Goal: Task Accomplishment & Management: Complete application form

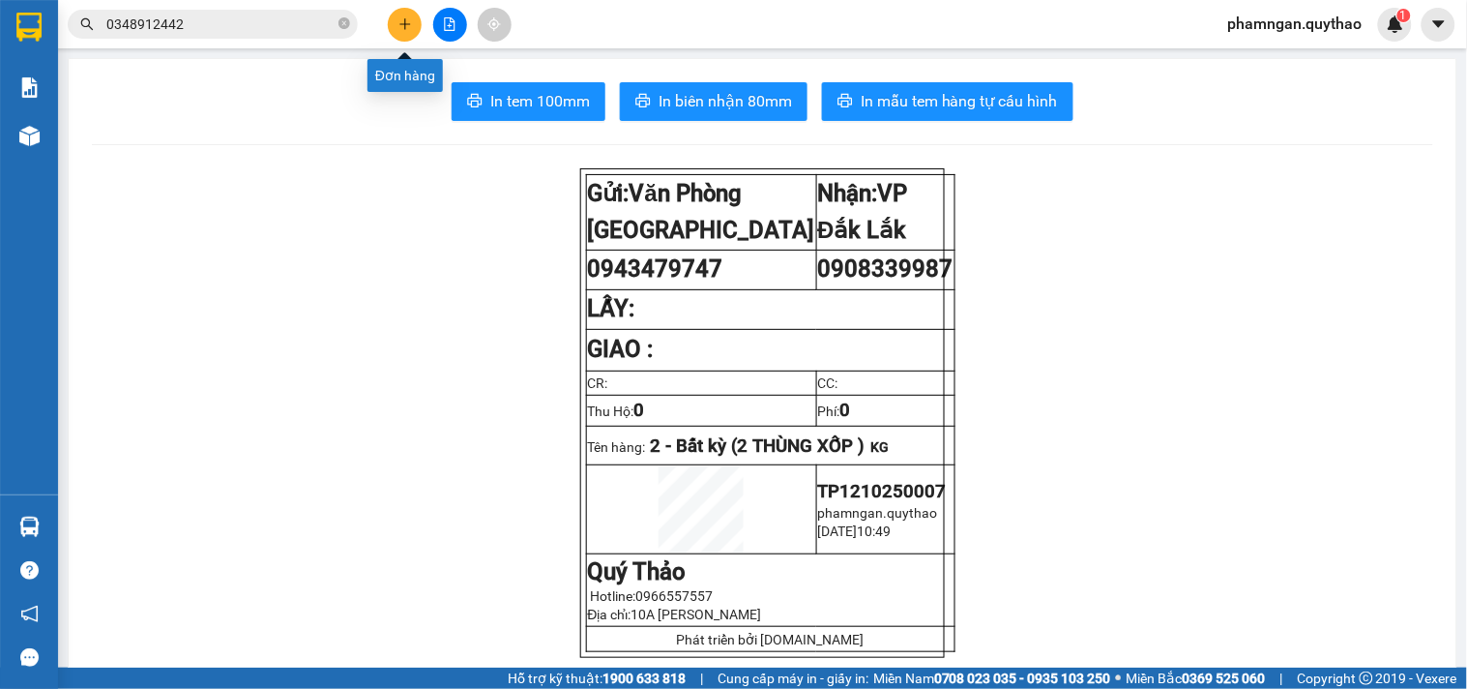
click at [403, 27] on icon "plus" at bounding box center [405, 24] width 14 height 14
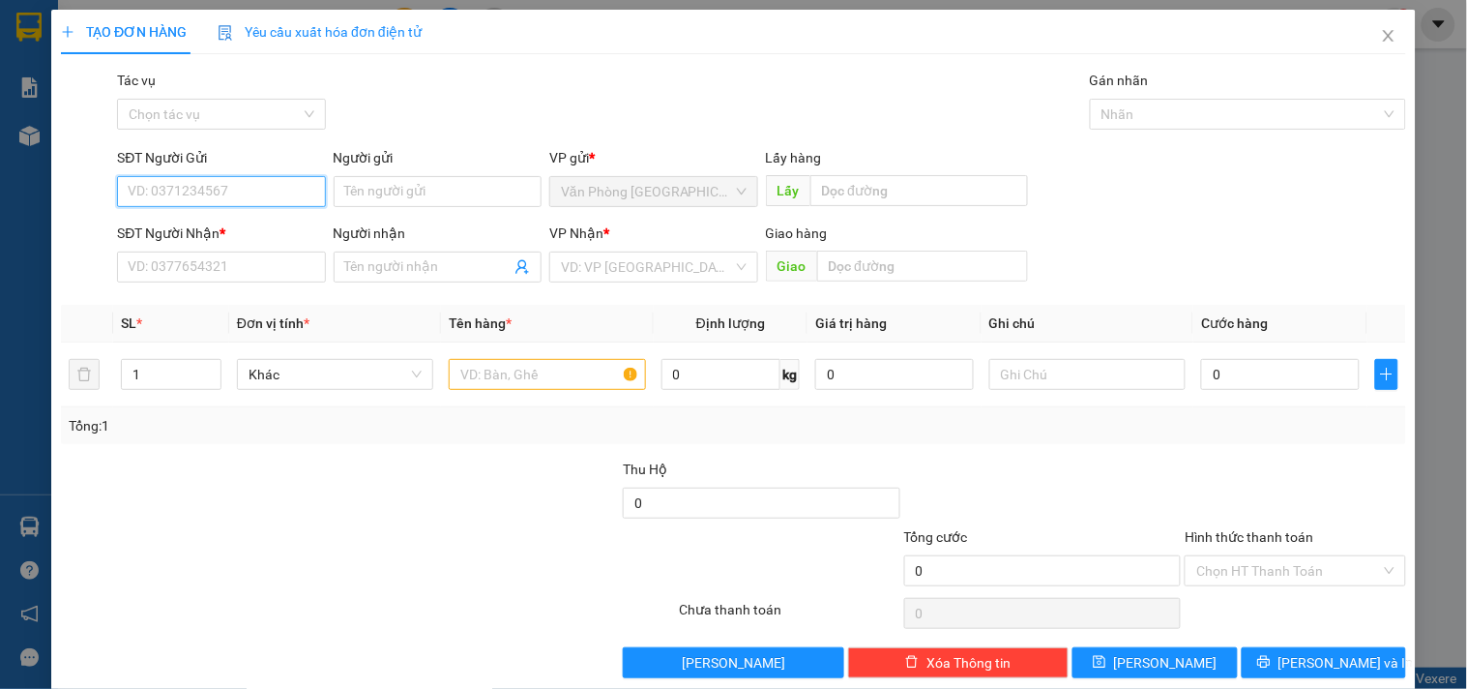
click at [279, 188] on input "SĐT Người Gửi" at bounding box center [221, 191] width 208 height 31
type input "0982103173"
click at [245, 238] on div "0982103173" at bounding box center [219, 230] width 183 height 21
type input "0867138248"
type input "0982103173"
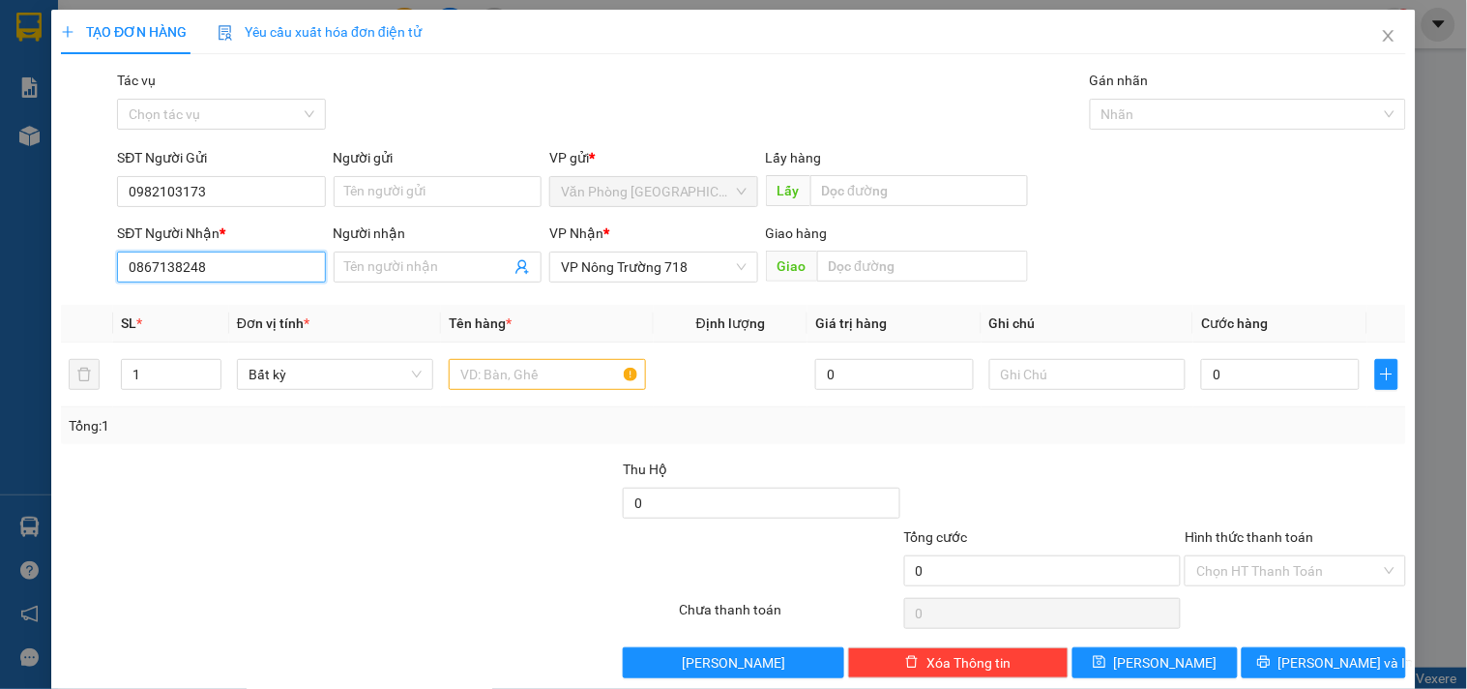
drag, startPoint x: 236, startPoint y: 254, endPoint x: 20, endPoint y: 293, distance: 219.1
click at [20, 293] on div "TẠO ĐƠN HÀNG Yêu cầu xuất hóa đơn điện tử Transit Pickup Surcharge Ids Transit …" at bounding box center [733, 344] width 1467 height 689
click at [258, 263] on input "SĐT Người Nhận *" at bounding box center [221, 266] width 208 height 31
click at [194, 341] on div "0977728828" at bounding box center [219, 336] width 183 height 21
type input "0977728828"
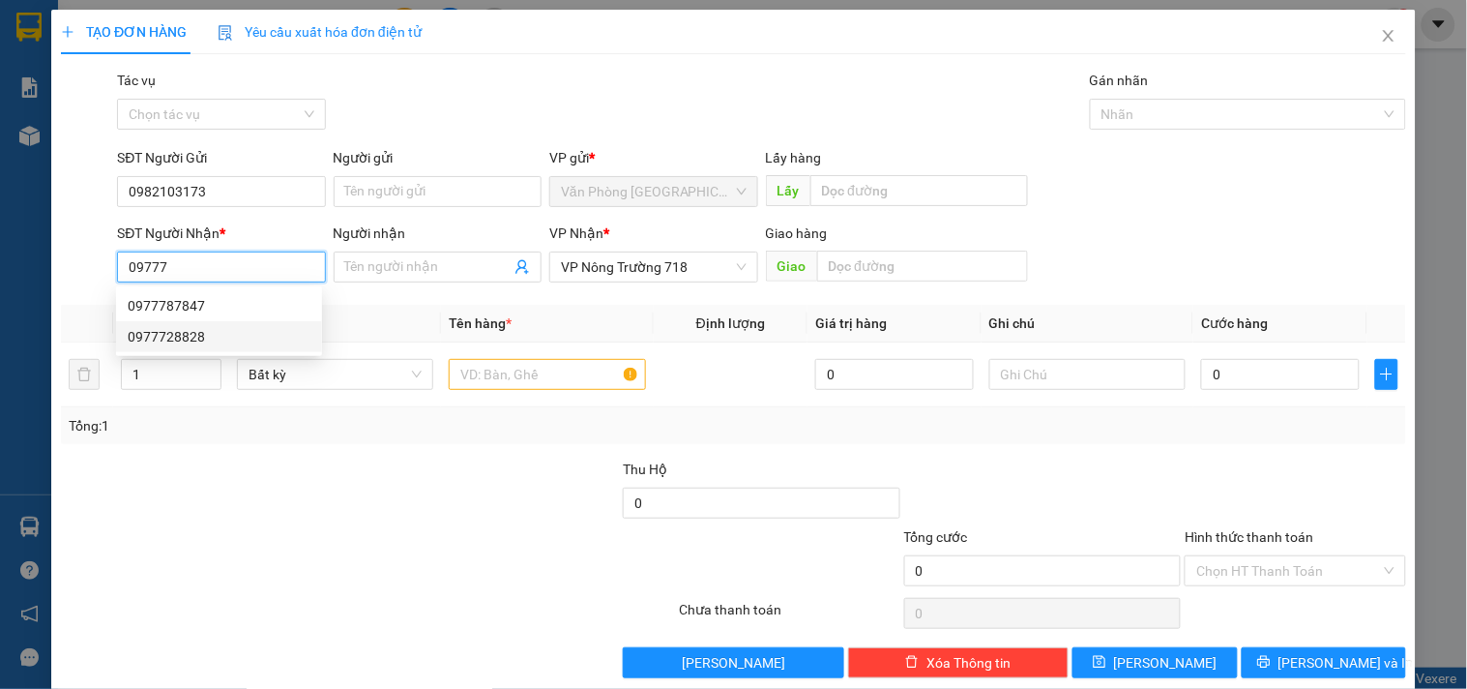
type input "NXE DŨNG LAN MỎ ĐẤT"
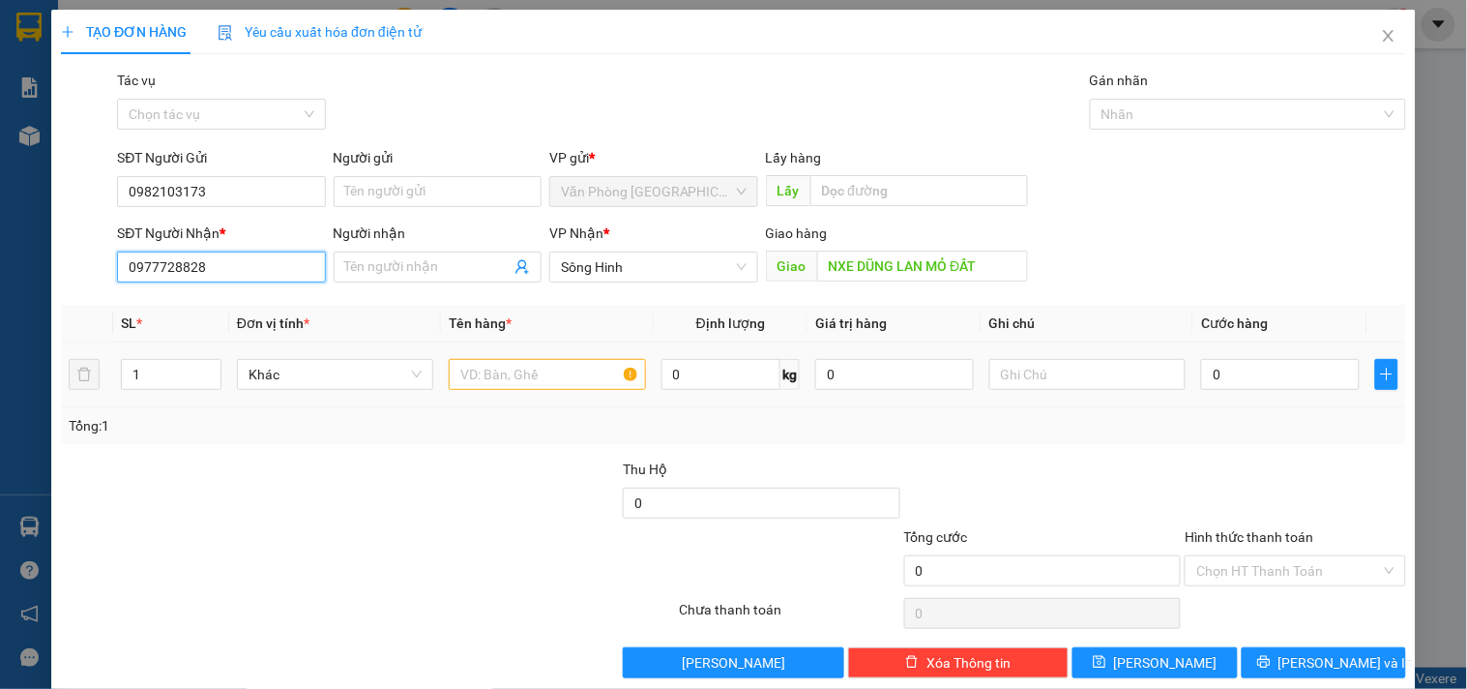
type input "0977728828"
click at [530, 377] on input "text" at bounding box center [547, 374] width 196 height 31
click at [721, 253] on span "Sông Hinh" at bounding box center [653, 266] width 185 height 29
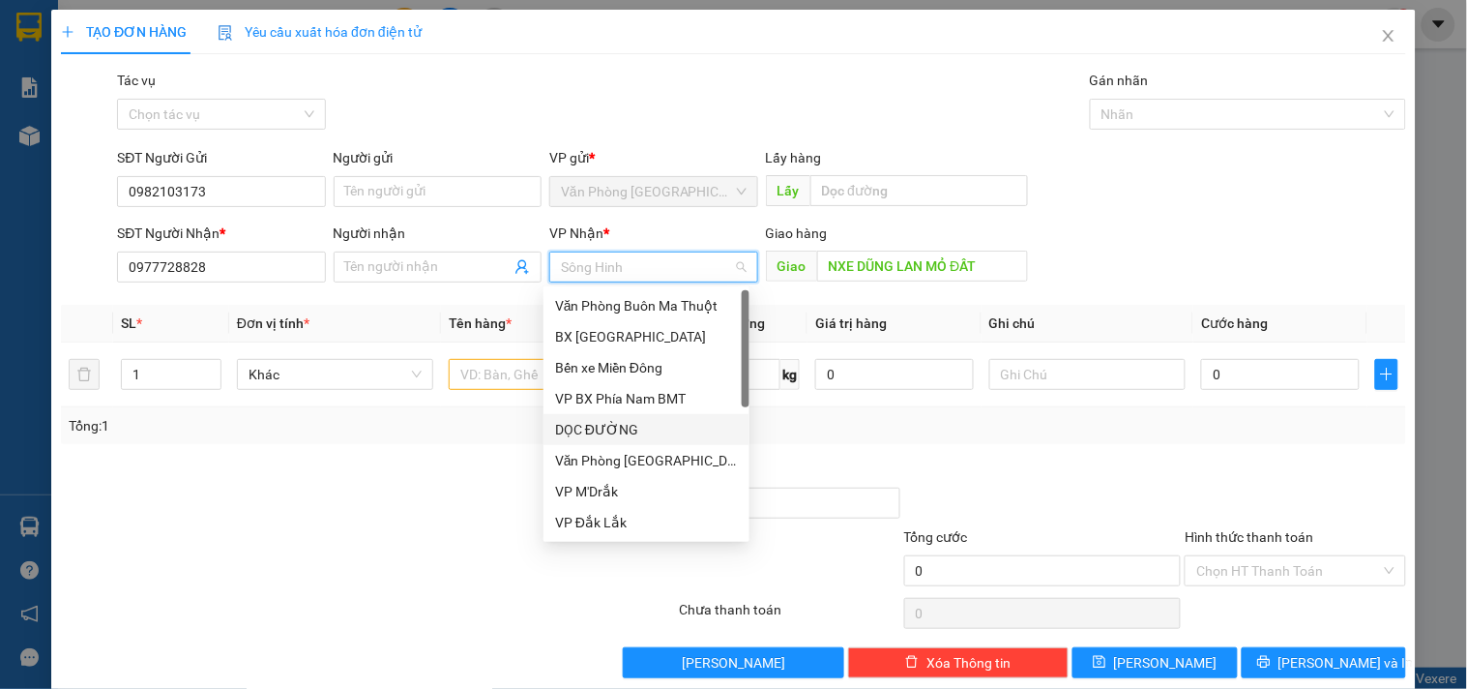
click at [632, 419] on div "DỌC ĐƯỜNG" at bounding box center [646, 429] width 183 height 21
click at [632, 418] on div "Tổng: 1" at bounding box center [734, 425] width 1330 height 21
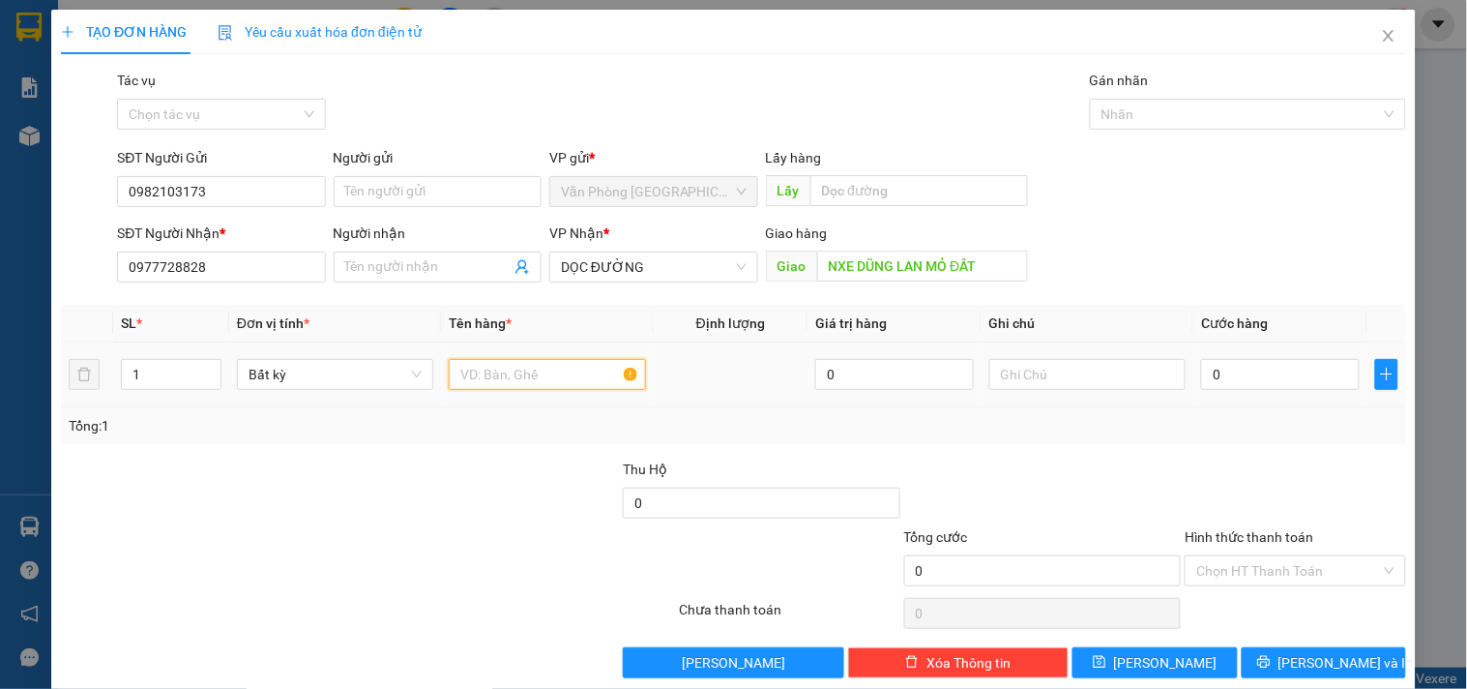
click at [548, 375] on input "text" at bounding box center [547, 374] width 196 height 31
type input "4 THÙNG GIẤY"
click at [182, 388] on input "1" at bounding box center [171, 374] width 99 height 29
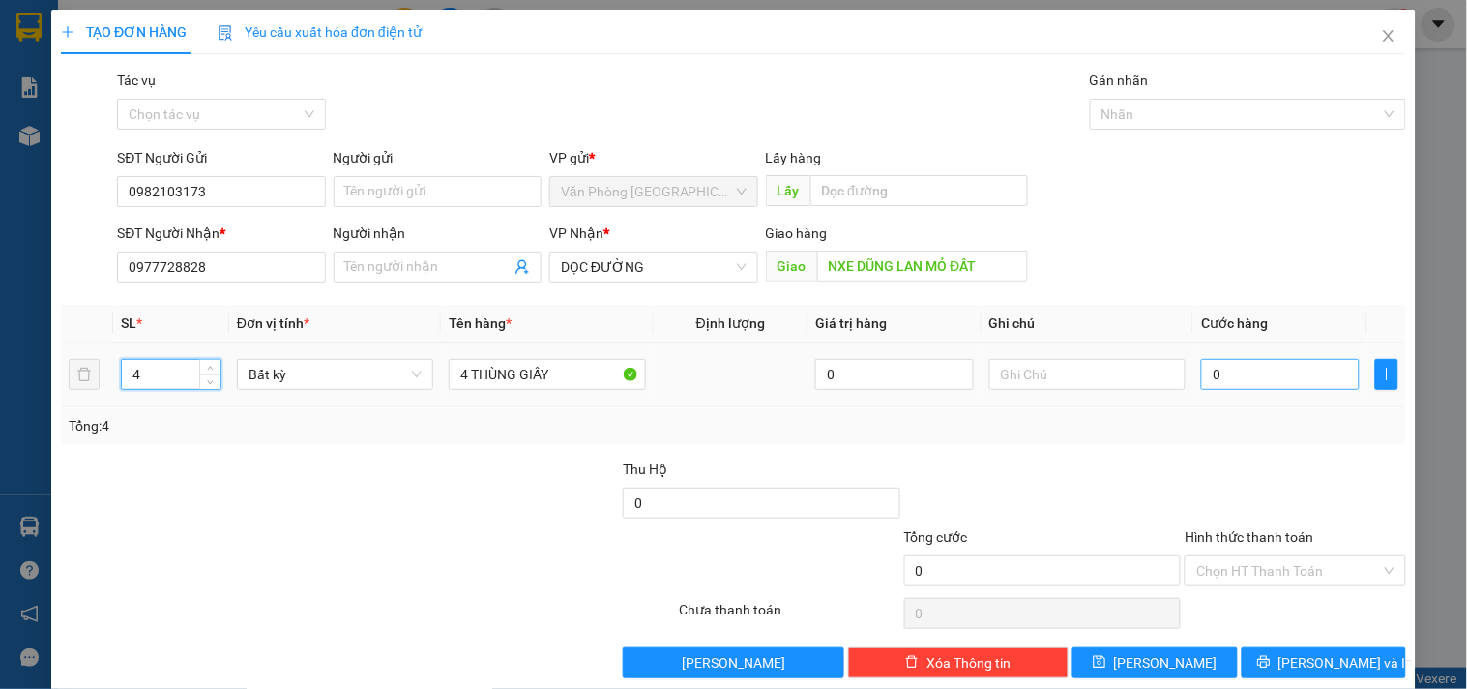
type input "4"
click at [1283, 380] on input "0" at bounding box center [1280, 374] width 159 height 31
type input "2"
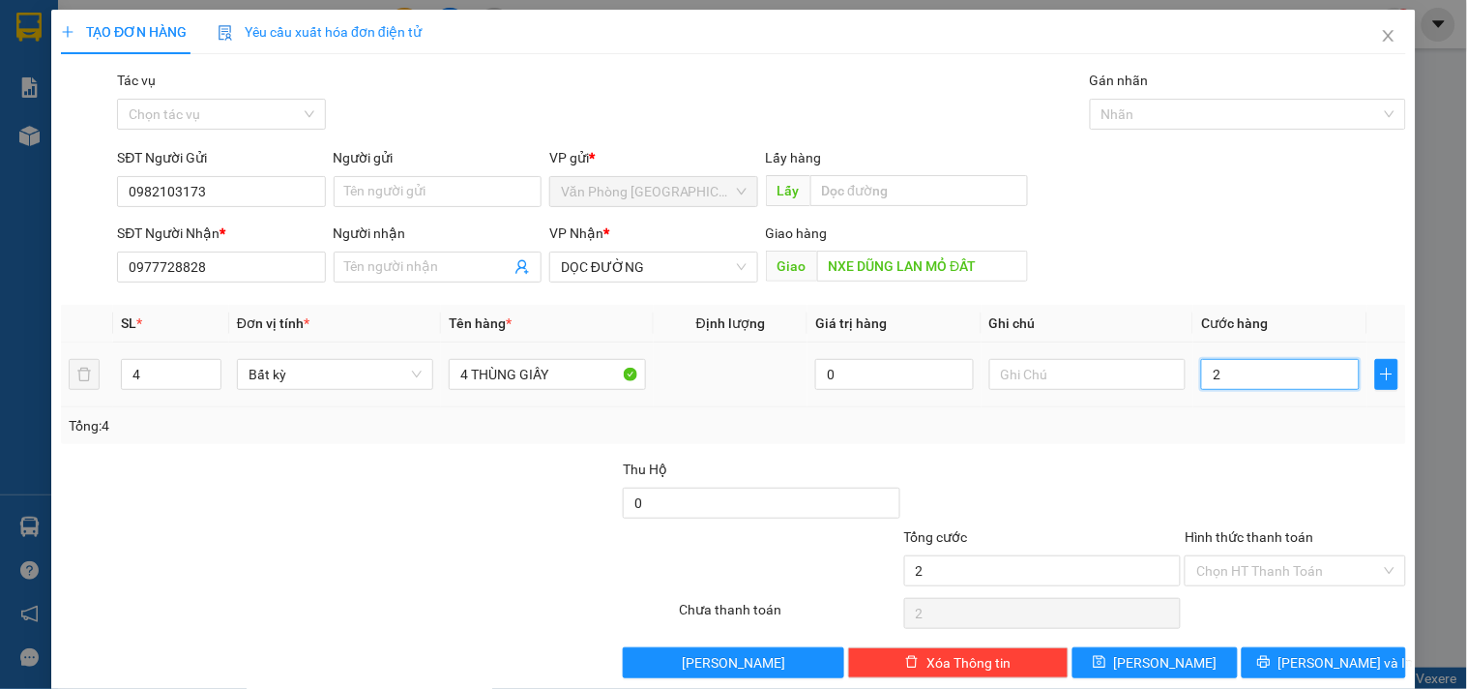
type input "24"
type input "240"
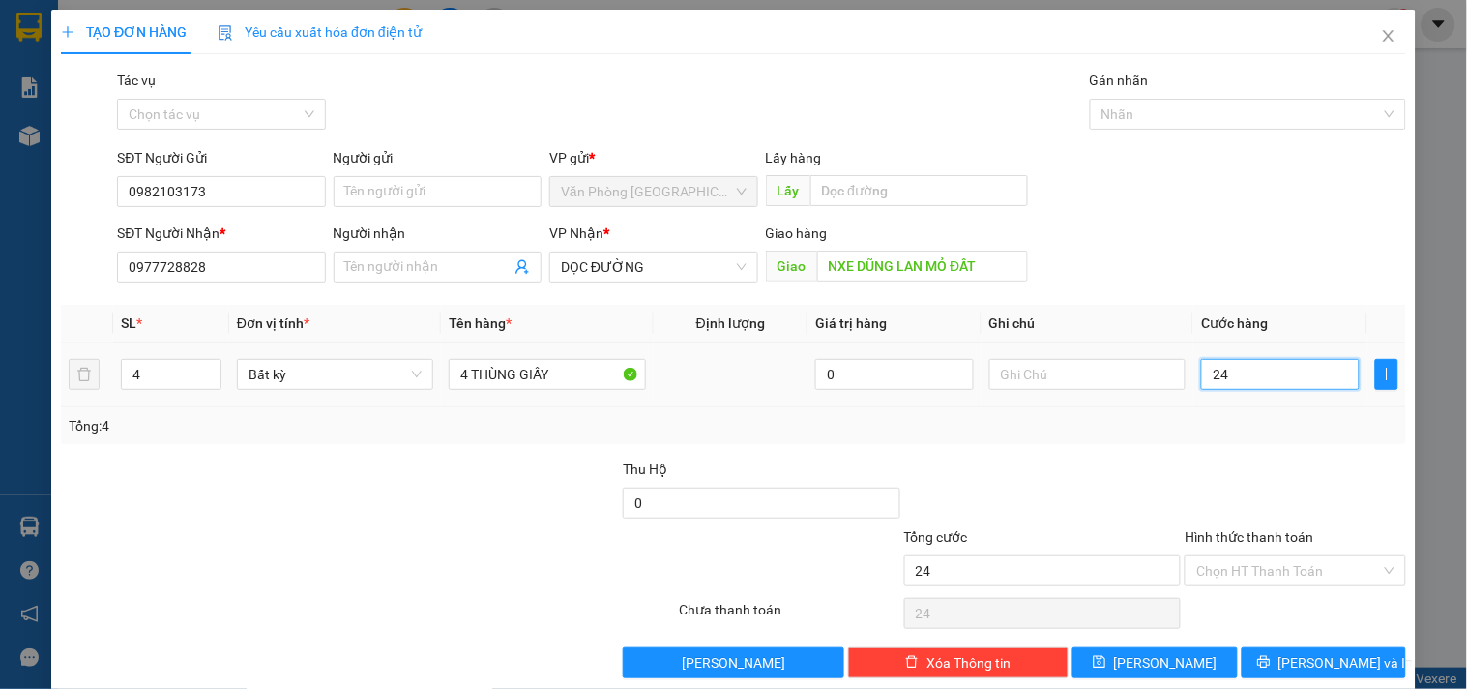
type input "240"
type input "240.000"
click at [1286, 566] on input "Hình thức thanh toán" at bounding box center [1288, 570] width 184 height 29
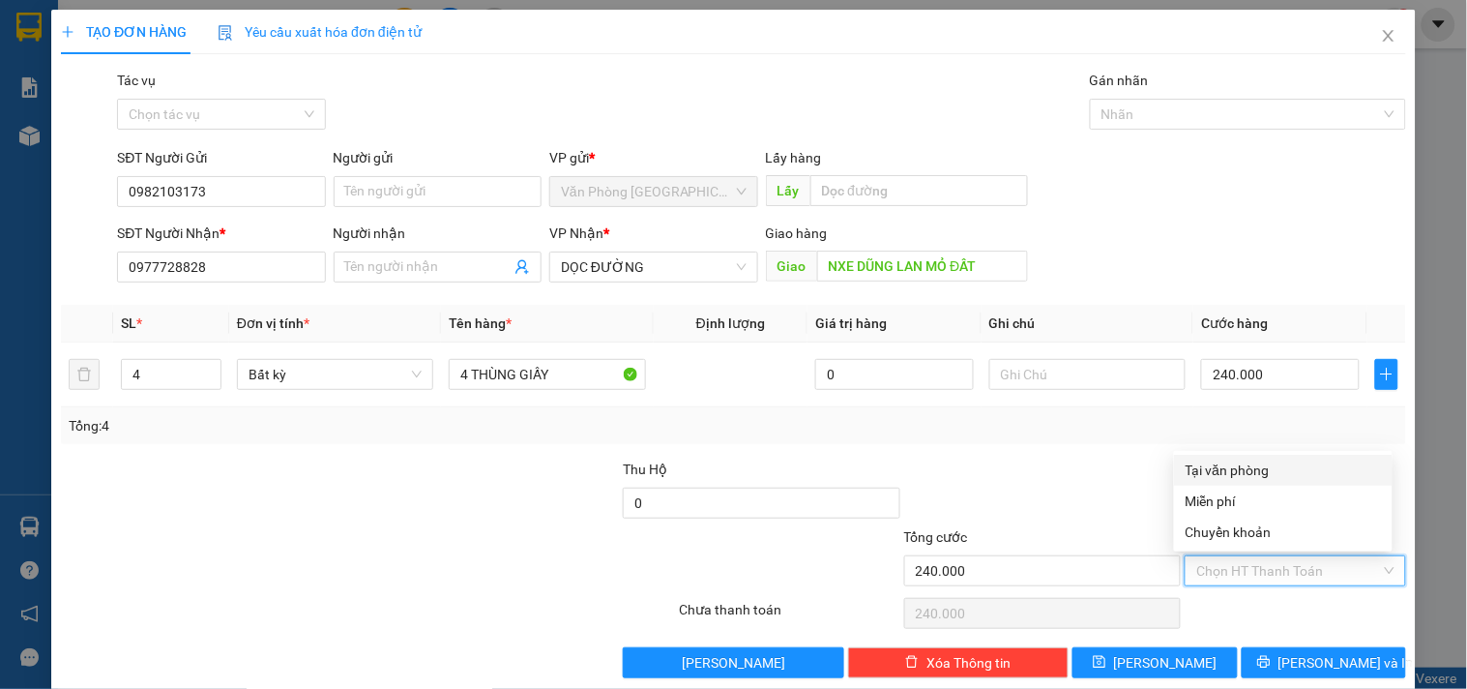
click at [1264, 461] on div "Tại văn phòng" at bounding box center [1283, 469] width 195 height 21
type input "0"
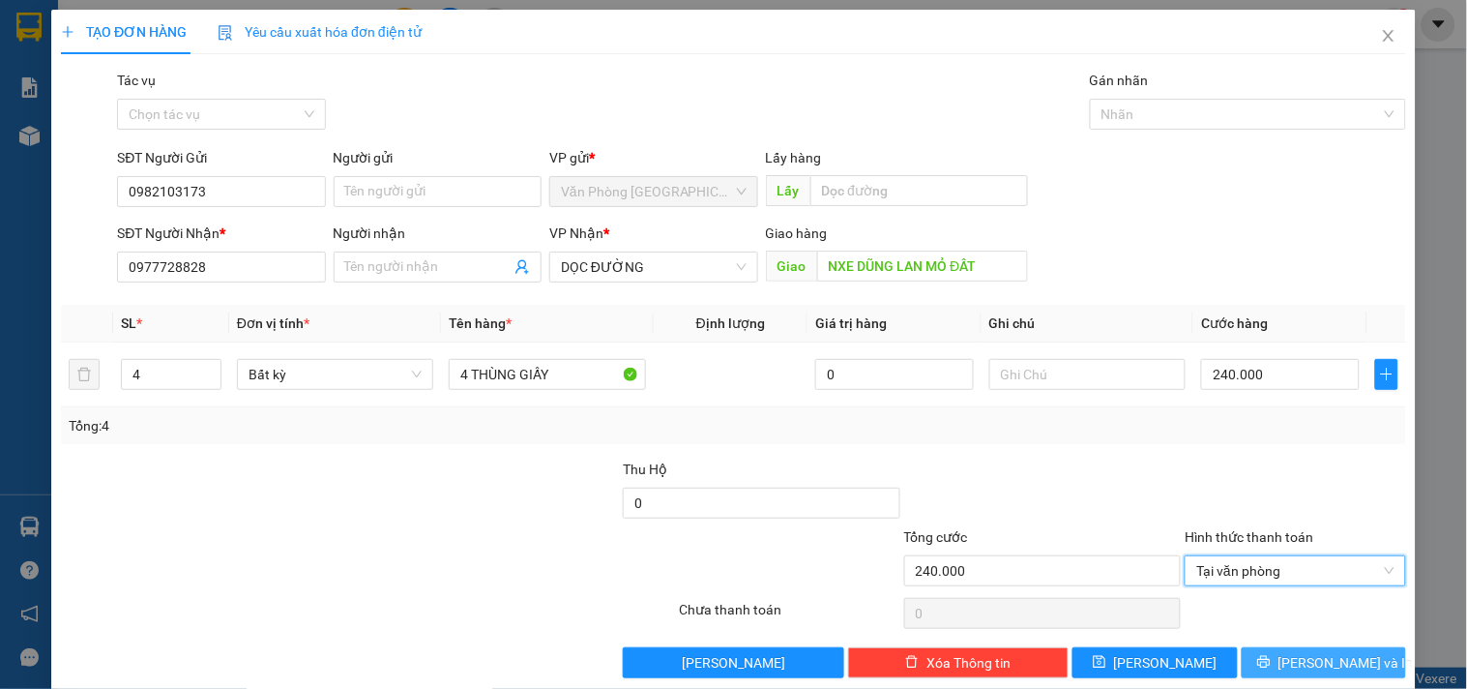
click at [1288, 652] on button "[PERSON_NAME] và In" at bounding box center [1324, 662] width 164 height 31
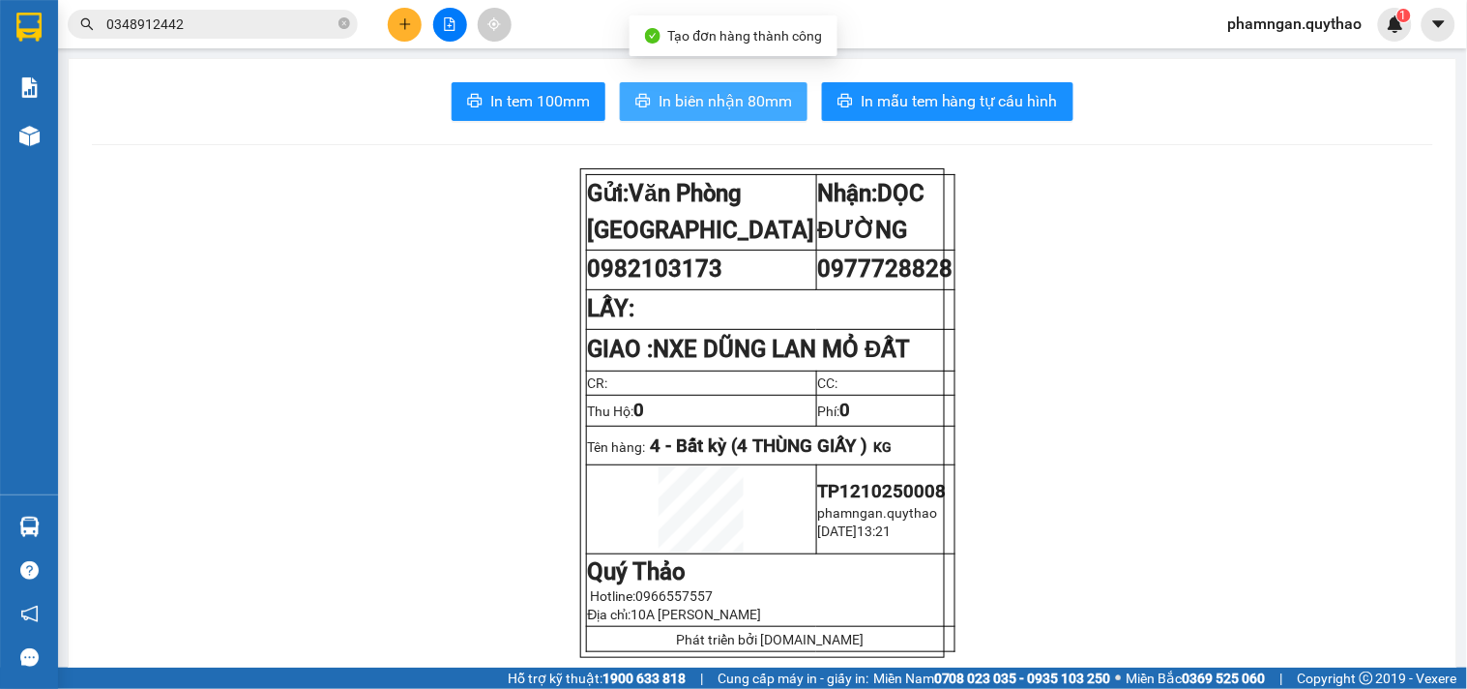
click at [765, 106] on span "In biên nhận 80mm" at bounding box center [725, 101] width 133 height 24
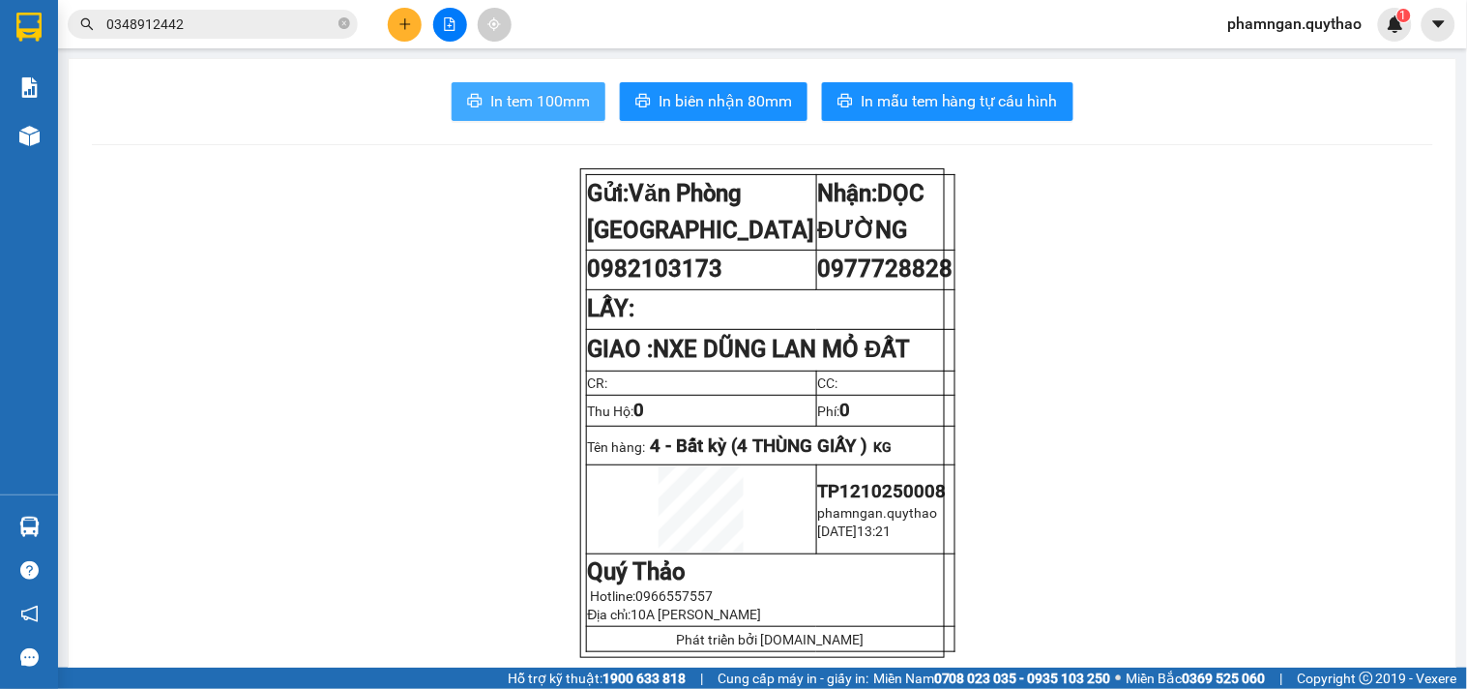
click at [561, 103] on span "In tem 100mm" at bounding box center [540, 101] width 100 height 24
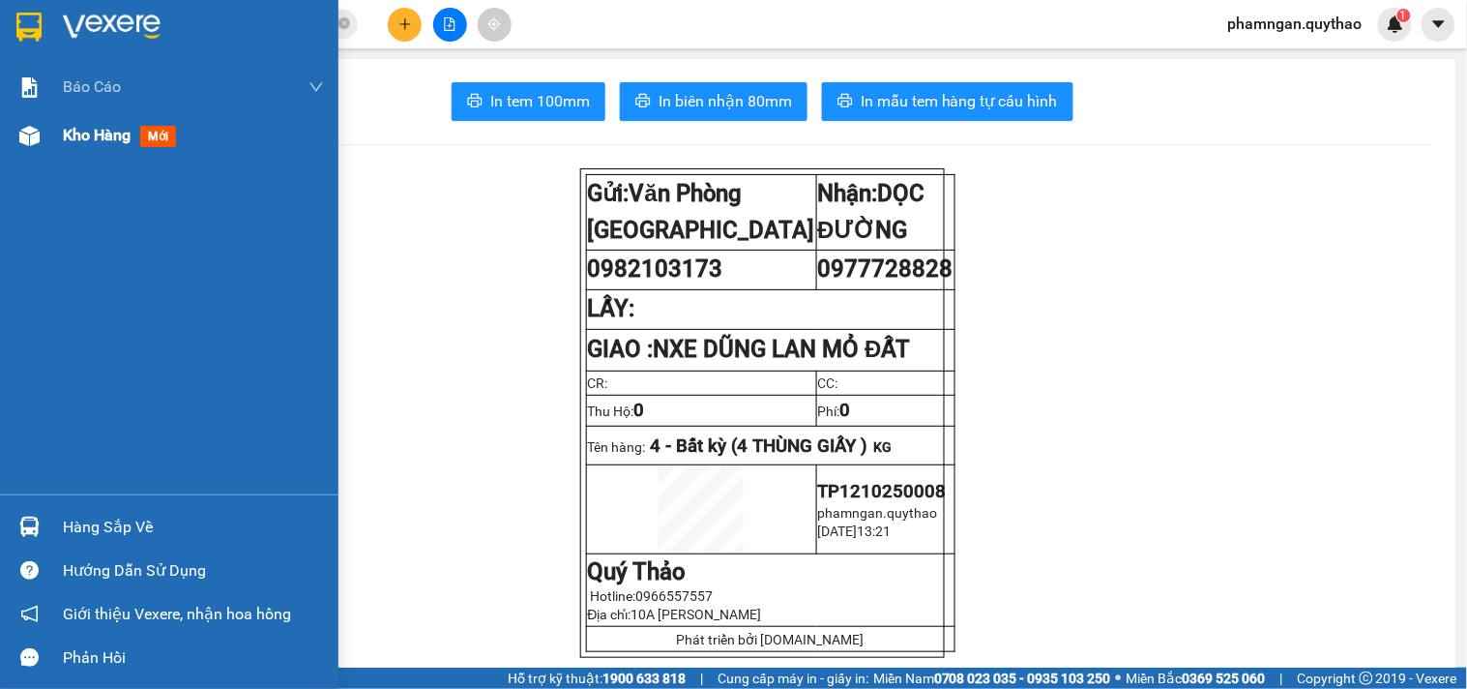
click at [42, 148] on div at bounding box center [30, 136] width 34 height 34
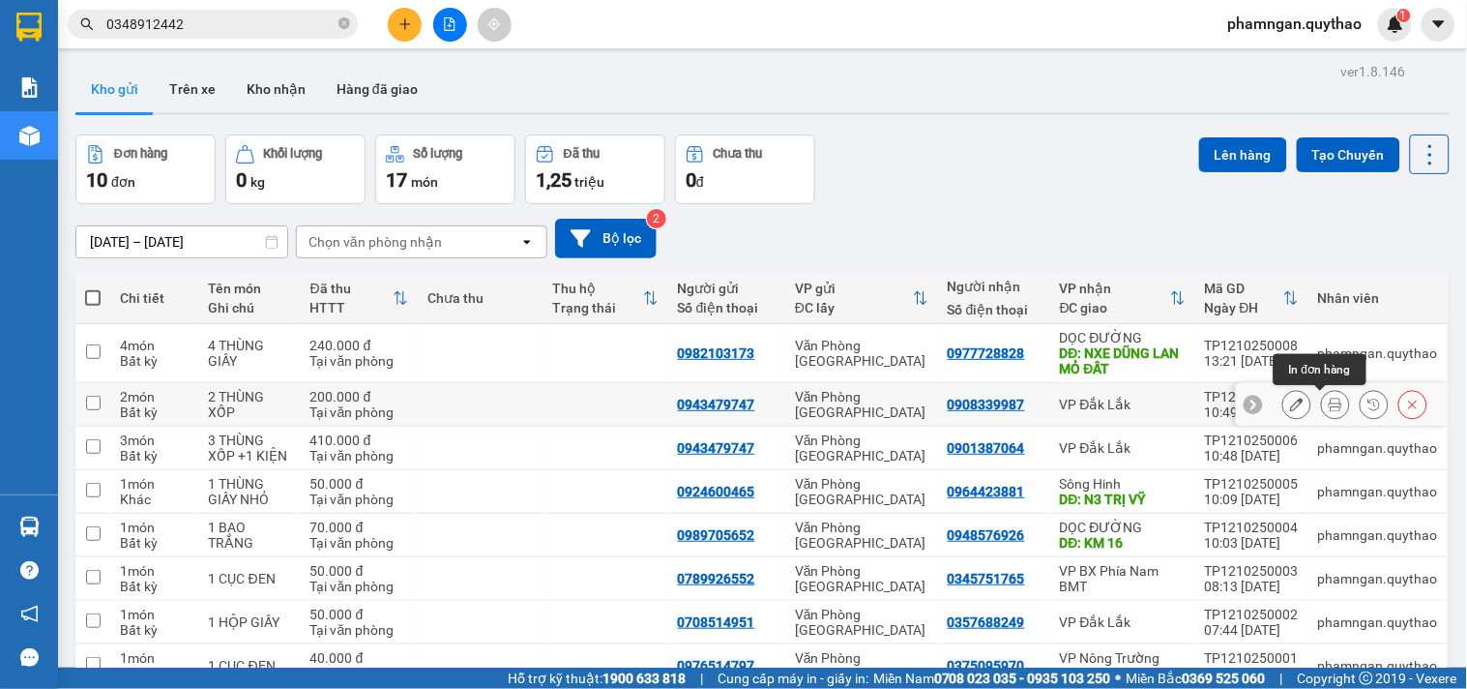
click at [1329, 403] on icon at bounding box center [1336, 404] width 14 height 14
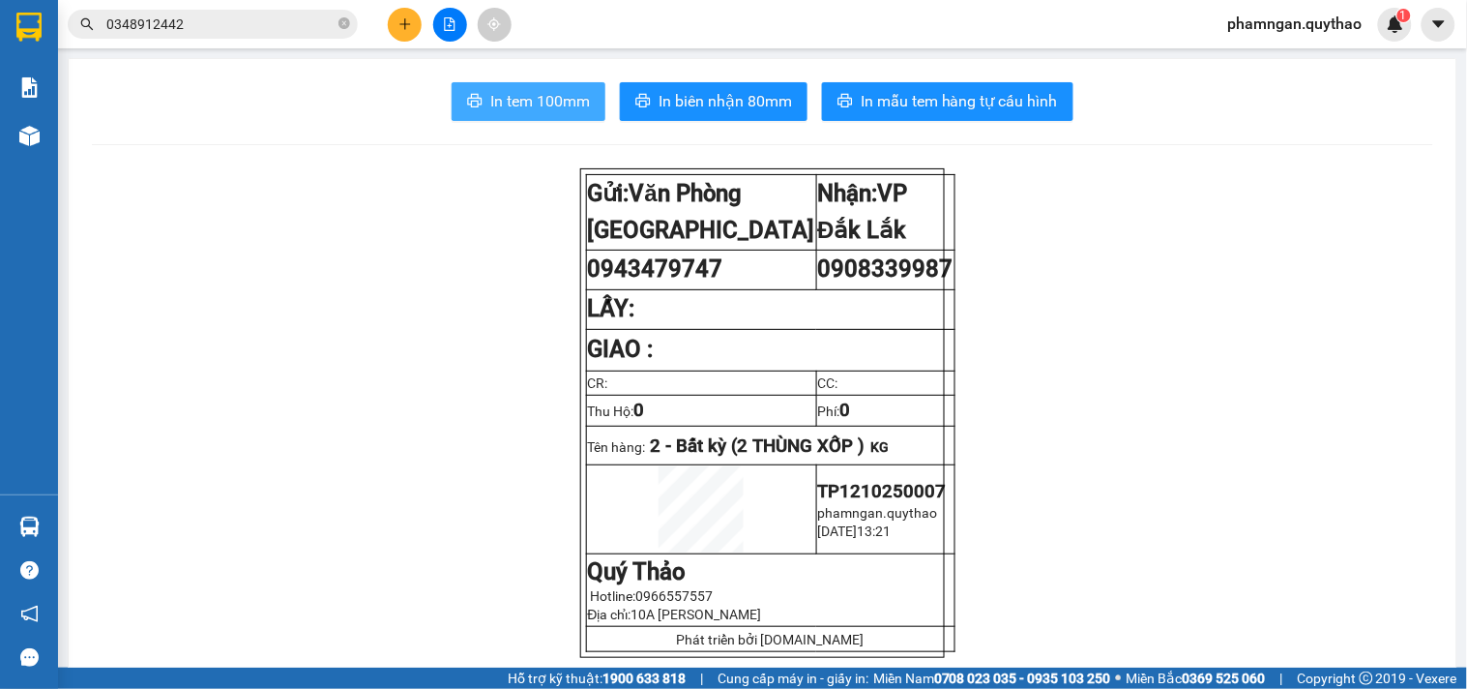
click at [546, 92] on span "In tem 100mm" at bounding box center [540, 101] width 100 height 24
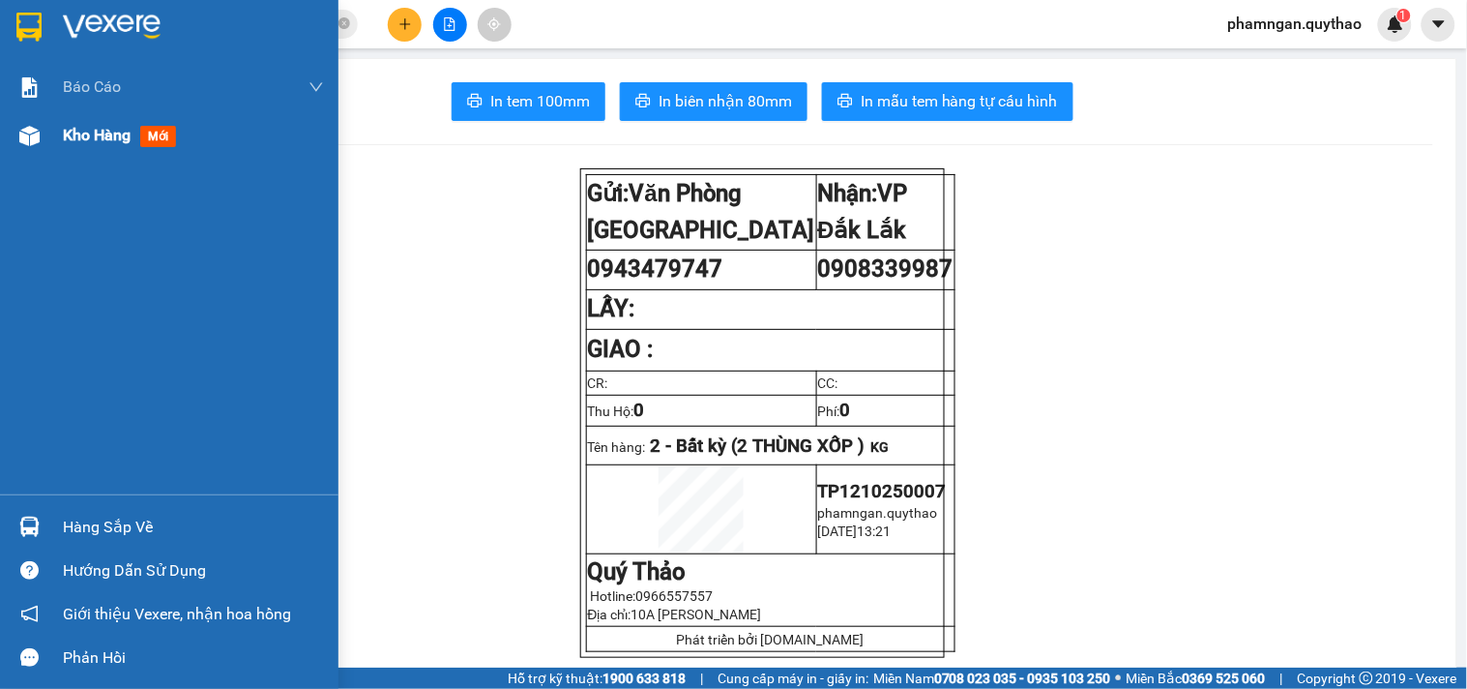
click at [99, 128] on span "Kho hàng" at bounding box center [97, 135] width 68 height 18
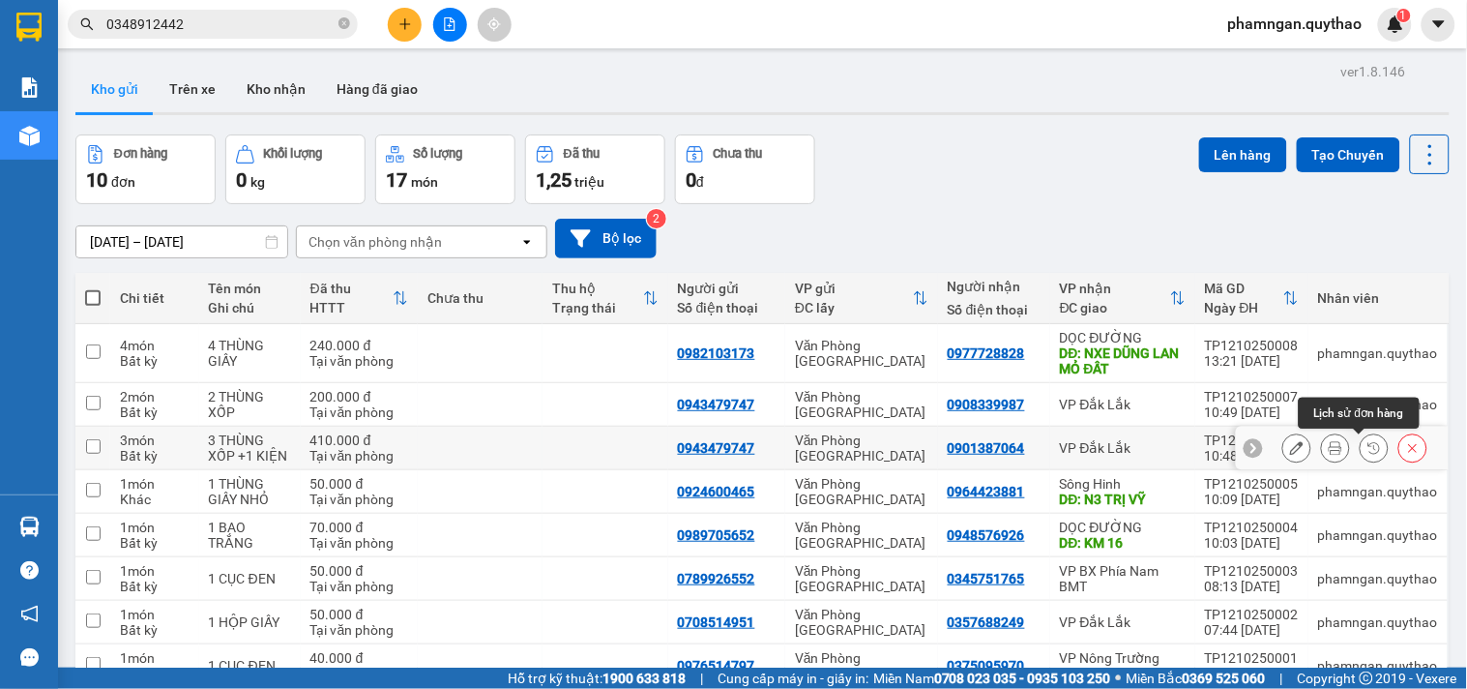
click at [1329, 449] on icon at bounding box center [1336, 448] width 14 height 14
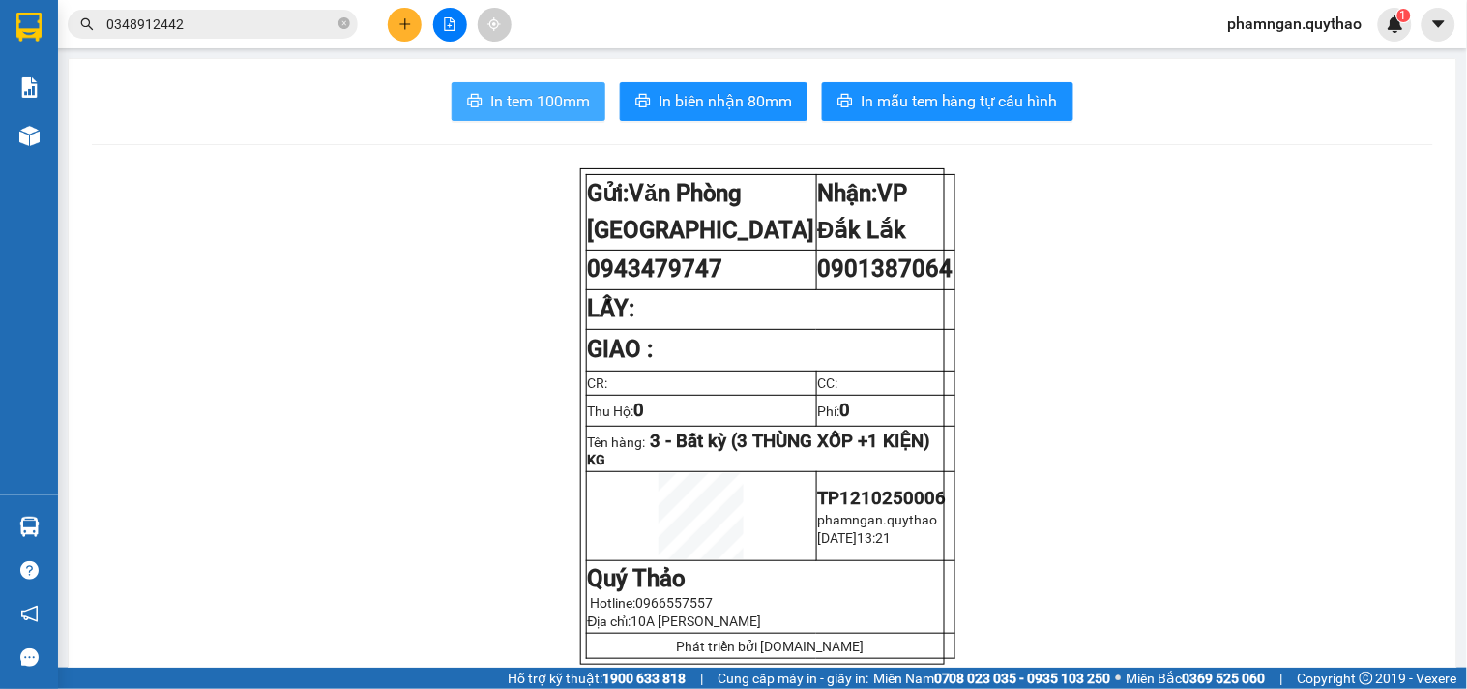
click at [516, 97] on span "In tem 100mm" at bounding box center [540, 101] width 100 height 24
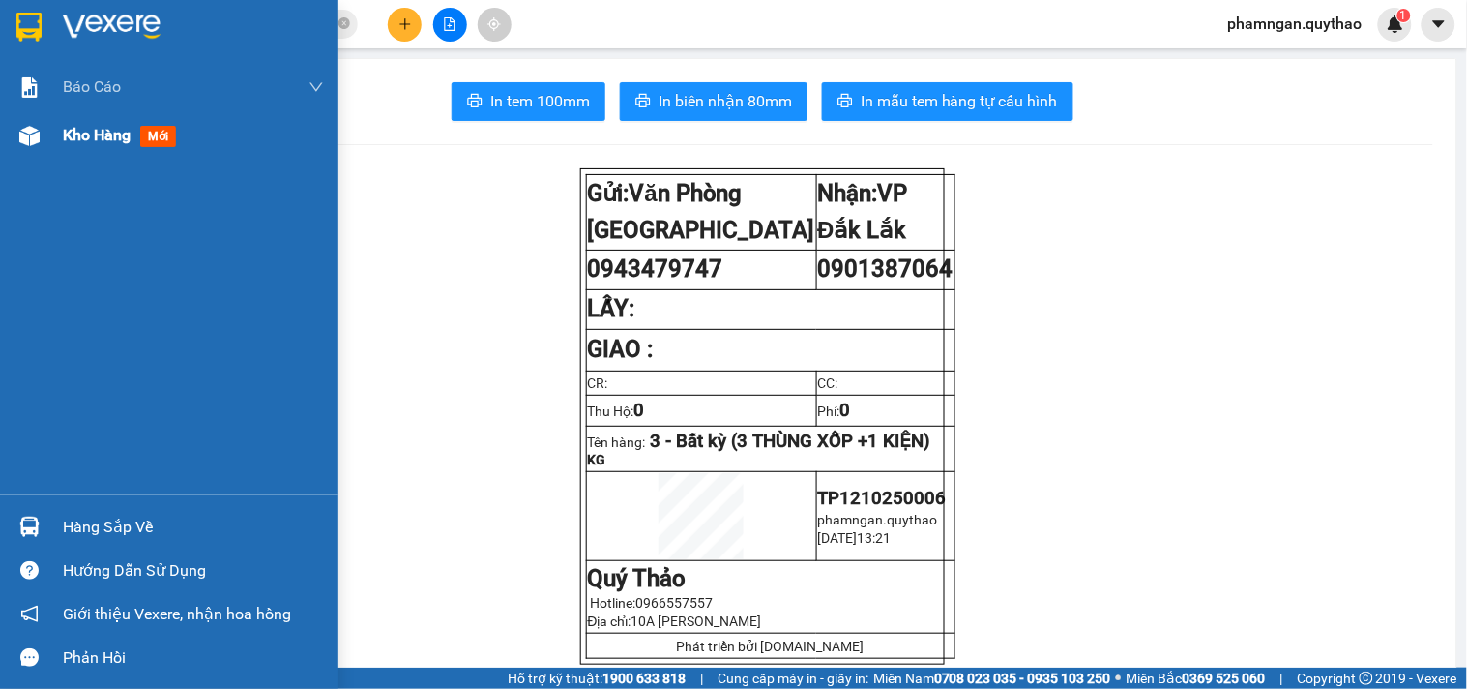
click at [98, 126] on span "Kho hàng" at bounding box center [97, 135] width 68 height 18
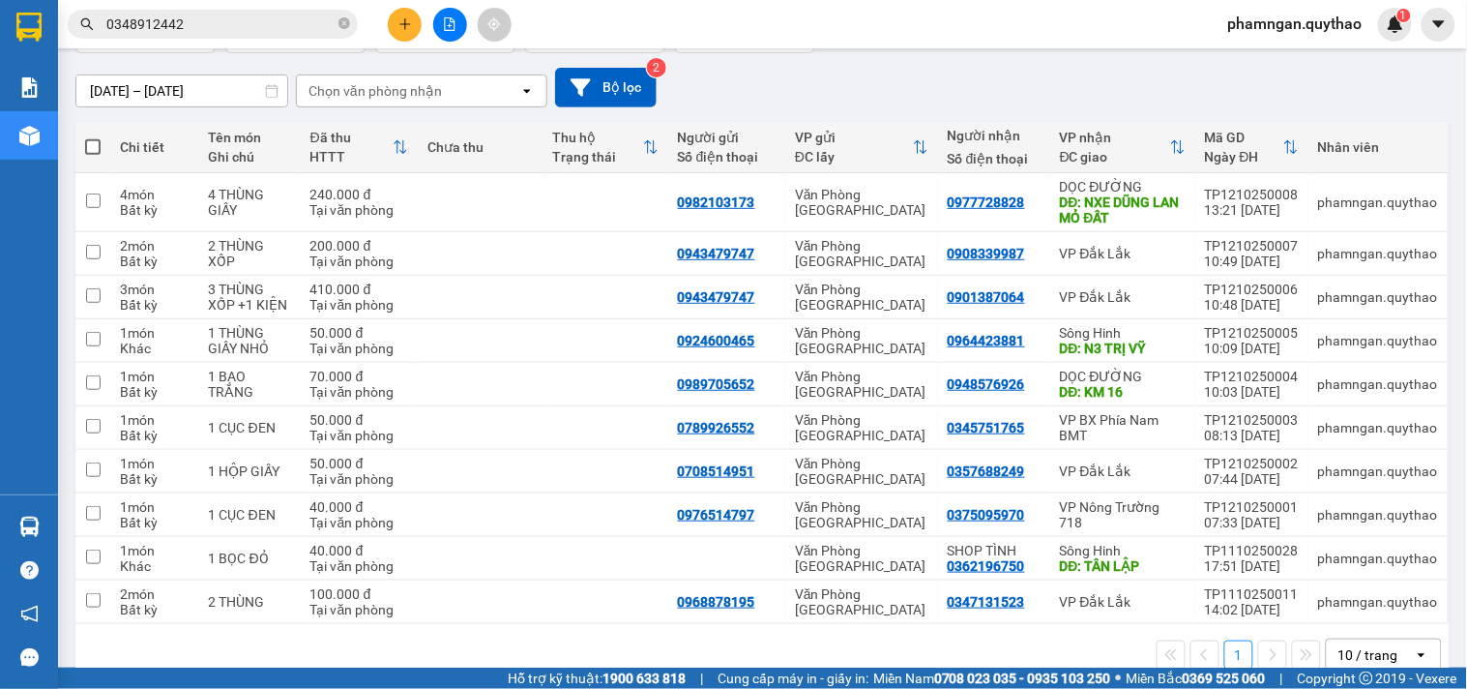
scroll to position [188, 0]
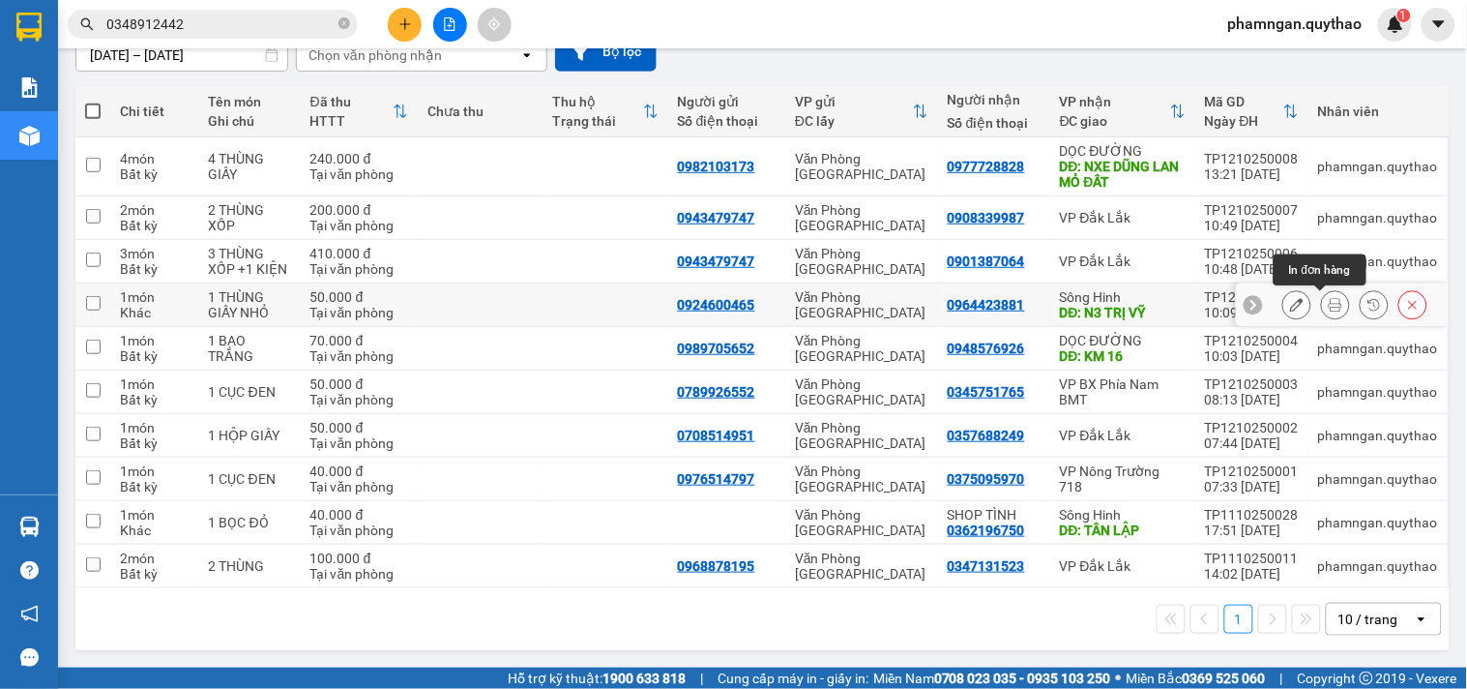
click at [1329, 307] on icon at bounding box center [1336, 305] width 14 height 14
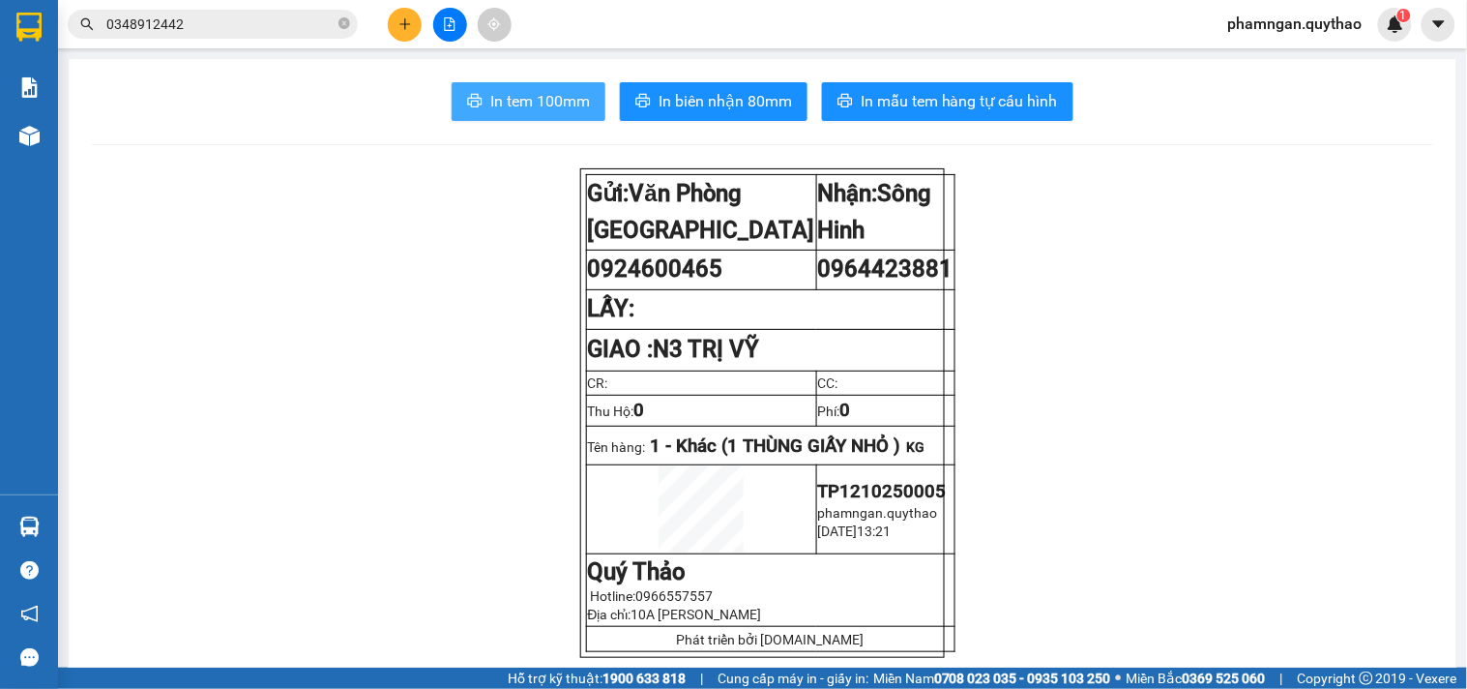
click at [569, 118] on button "In tem 100mm" at bounding box center [529, 101] width 154 height 39
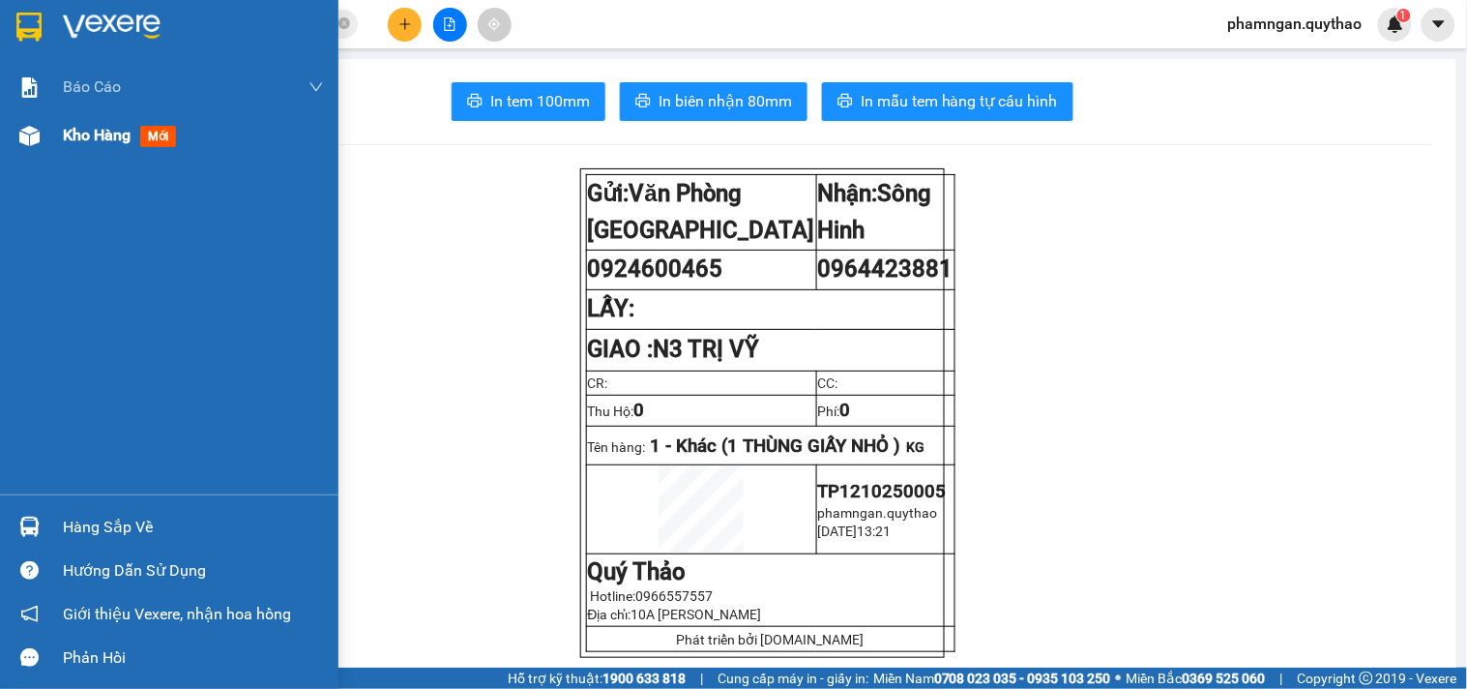
click at [109, 143] on span "Kho hàng" at bounding box center [97, 135] width 68 height 18
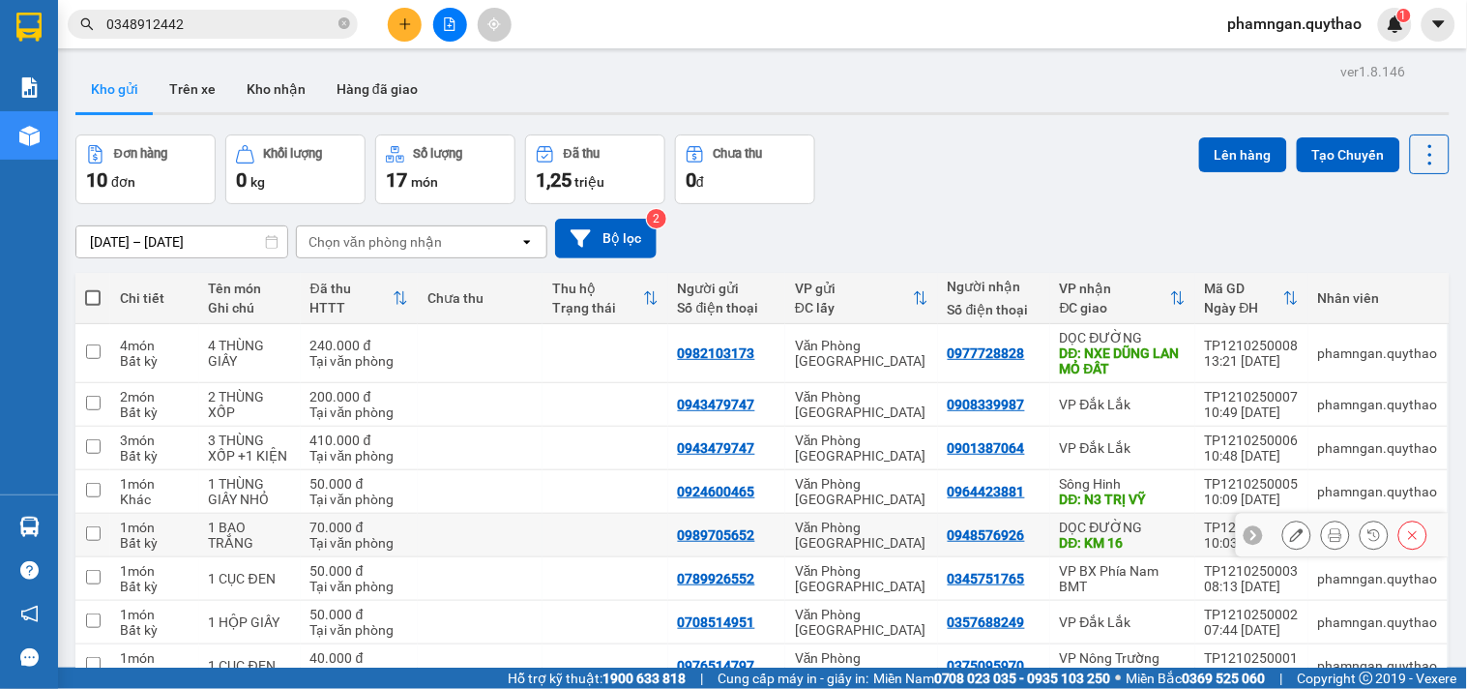
click at [1322, 535] on button at bounding box center [1335, 535] width 27 height 34
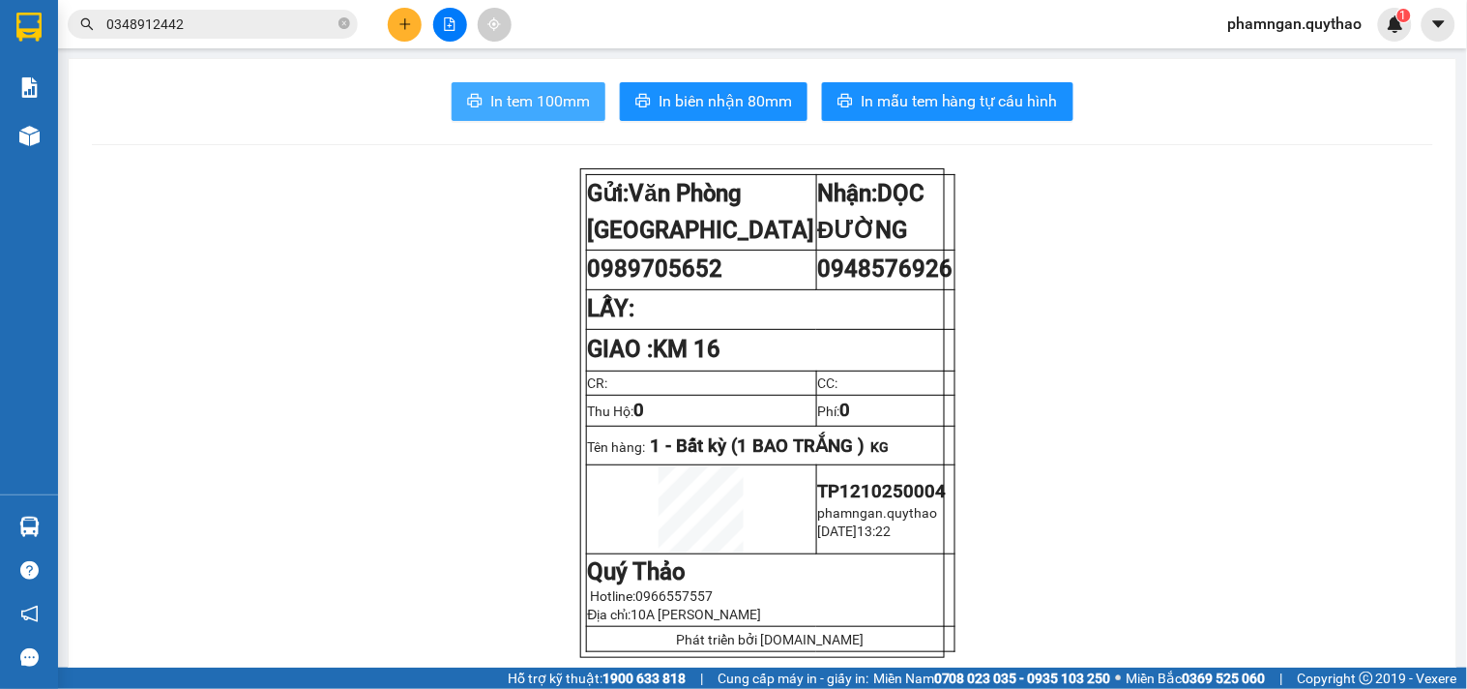
click at [490, 91] on span "In tem 100mm" at bounding box center [540, 101] width 100 height 24
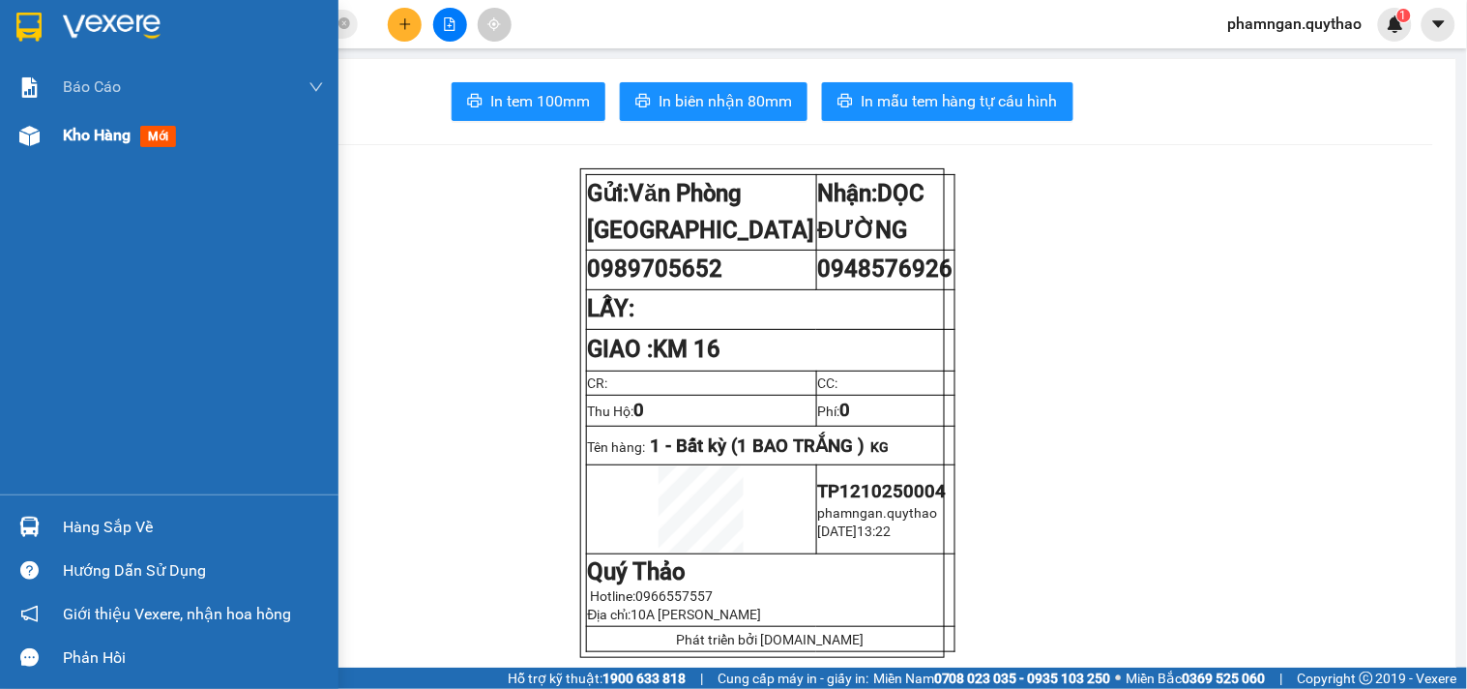
click at [48, 136] on div "Kho hàng mới" at bounding box center [169, 135] width 338 height 48
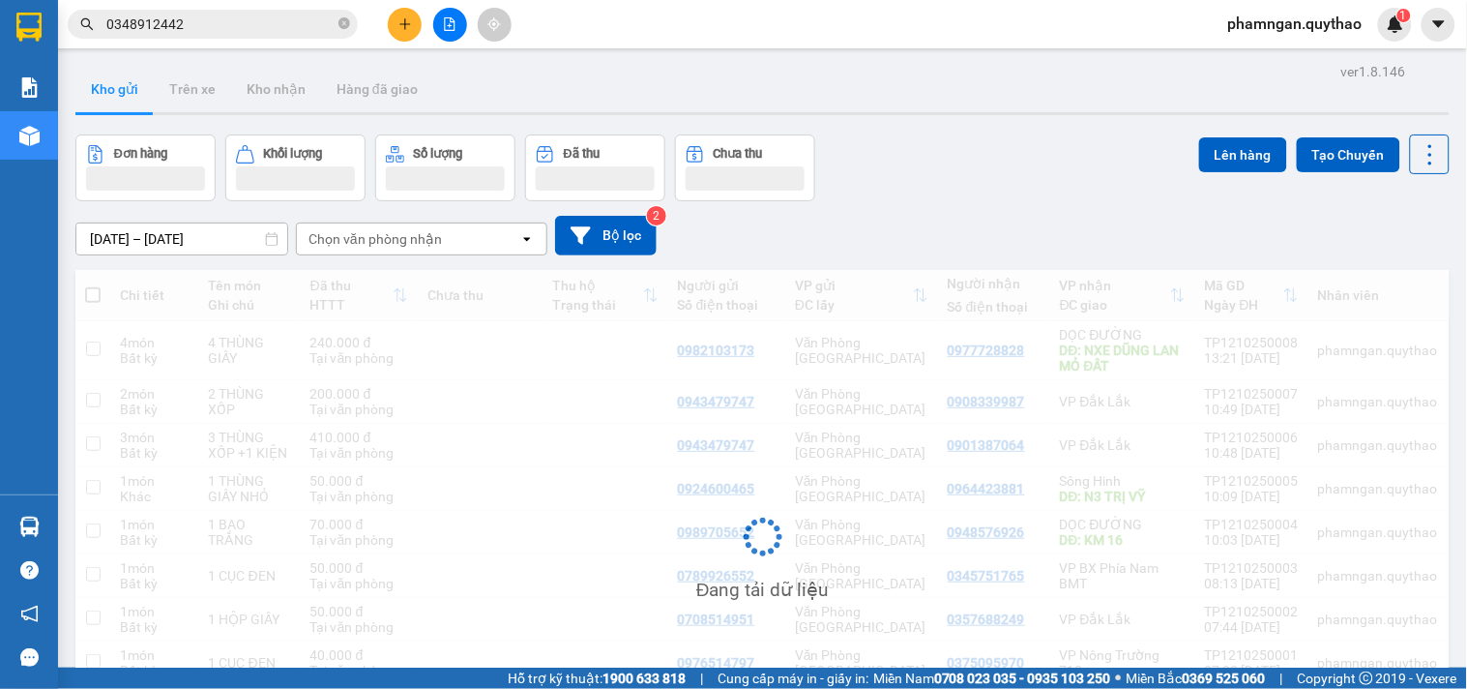
scroll to position [186, 0]
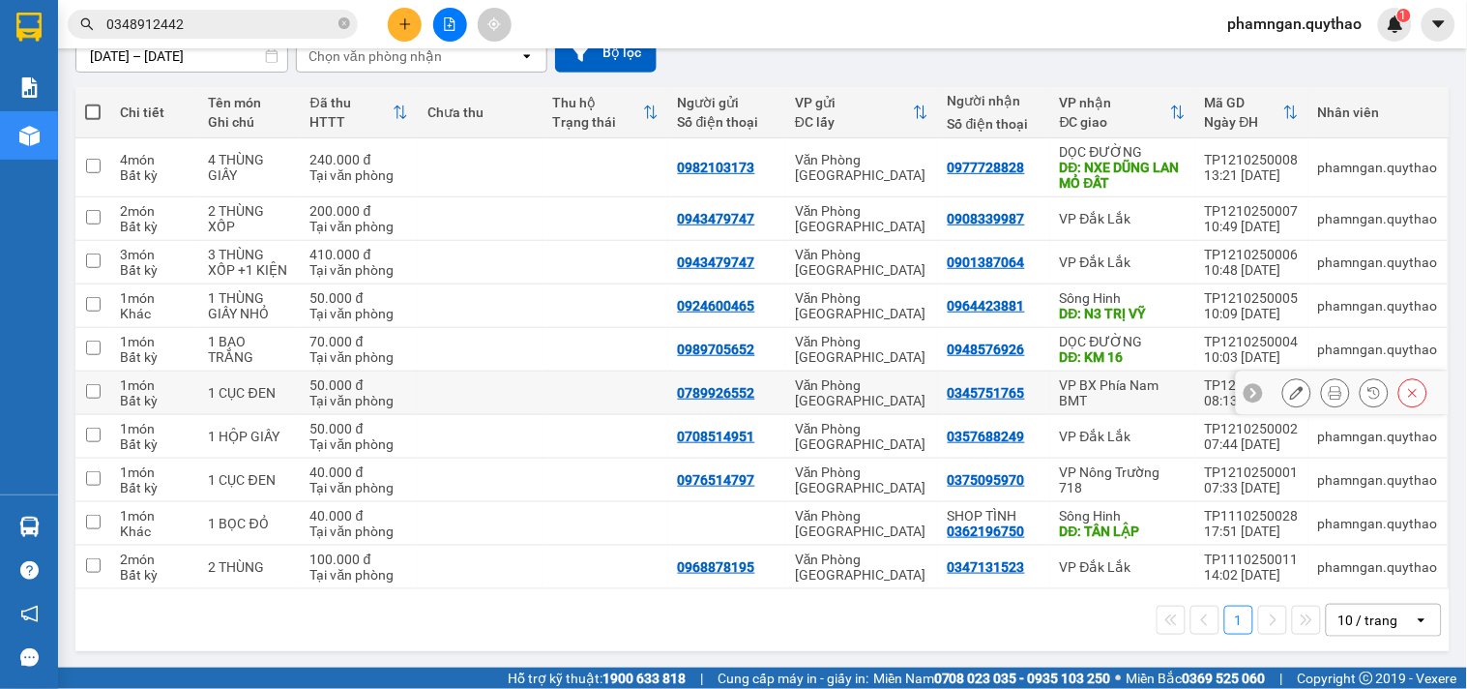
click at [1329, 389] on icon at bounding box center [1336, 393] width 14 height 14
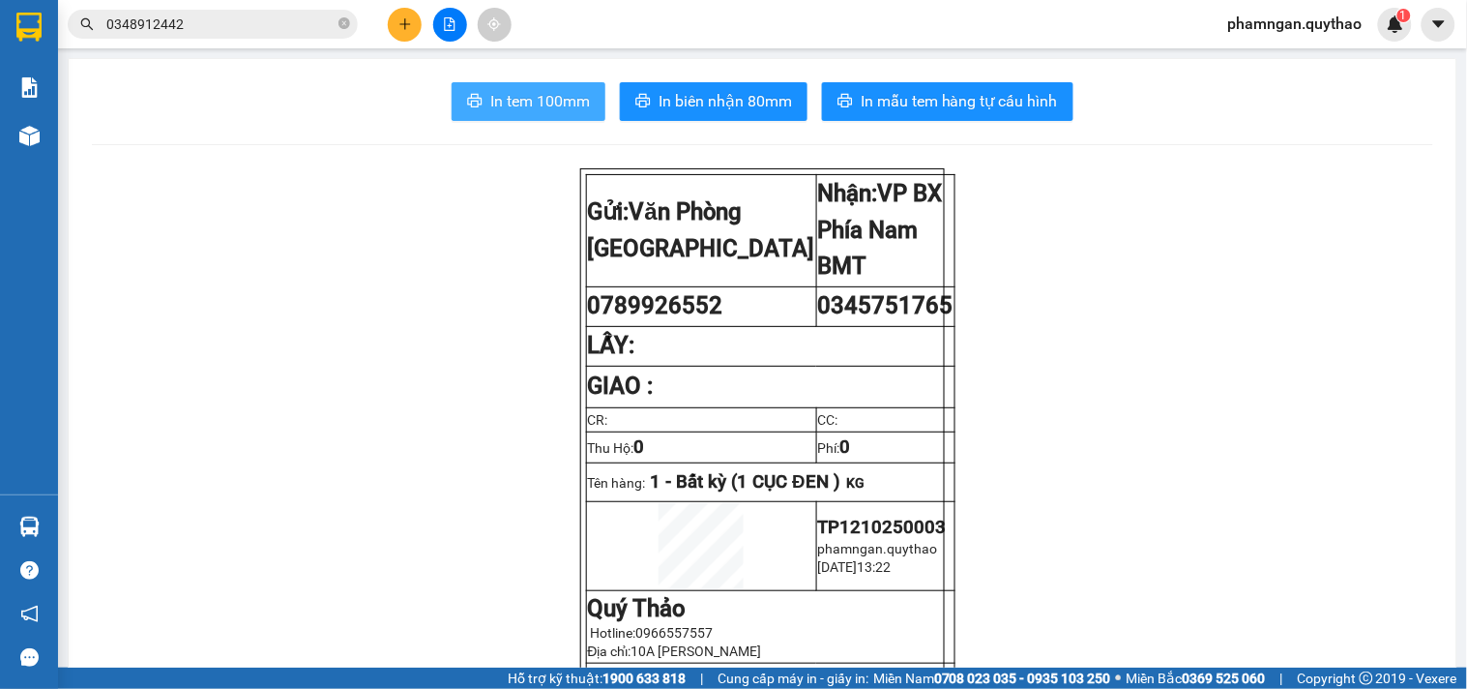
click at [539, 103] on span "In tem 100mm" at bounding box center [540, 101] width 100 height 24
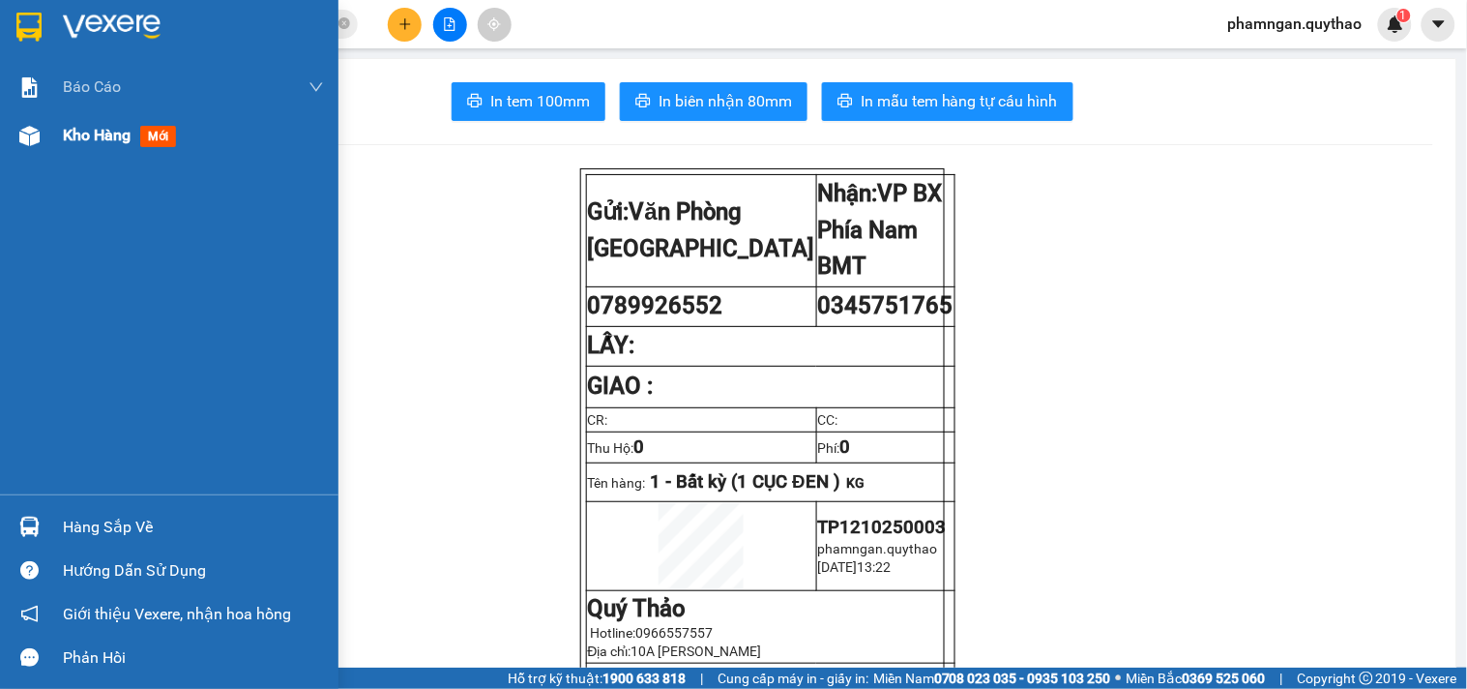
click at [16, 137] on div at bounding box center [30, 136] width 34 height 34
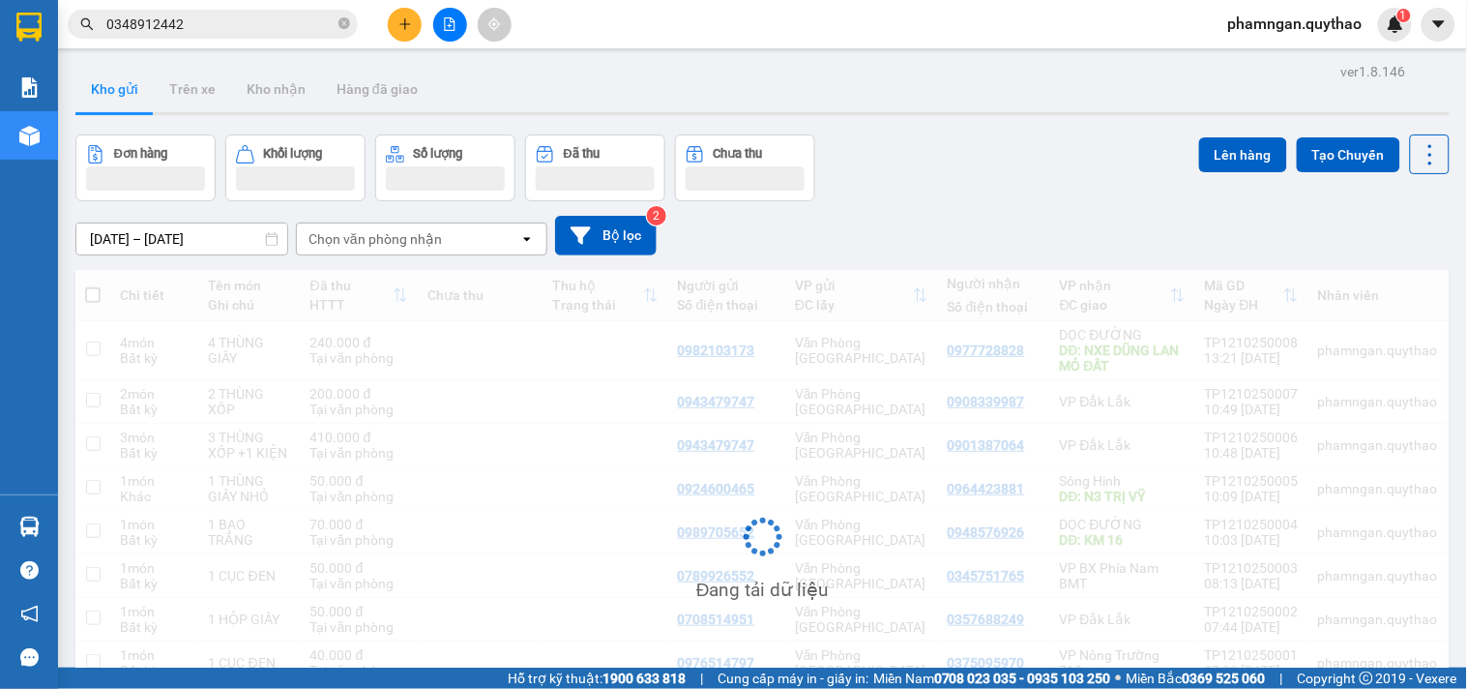
scroll to position [186, 0]
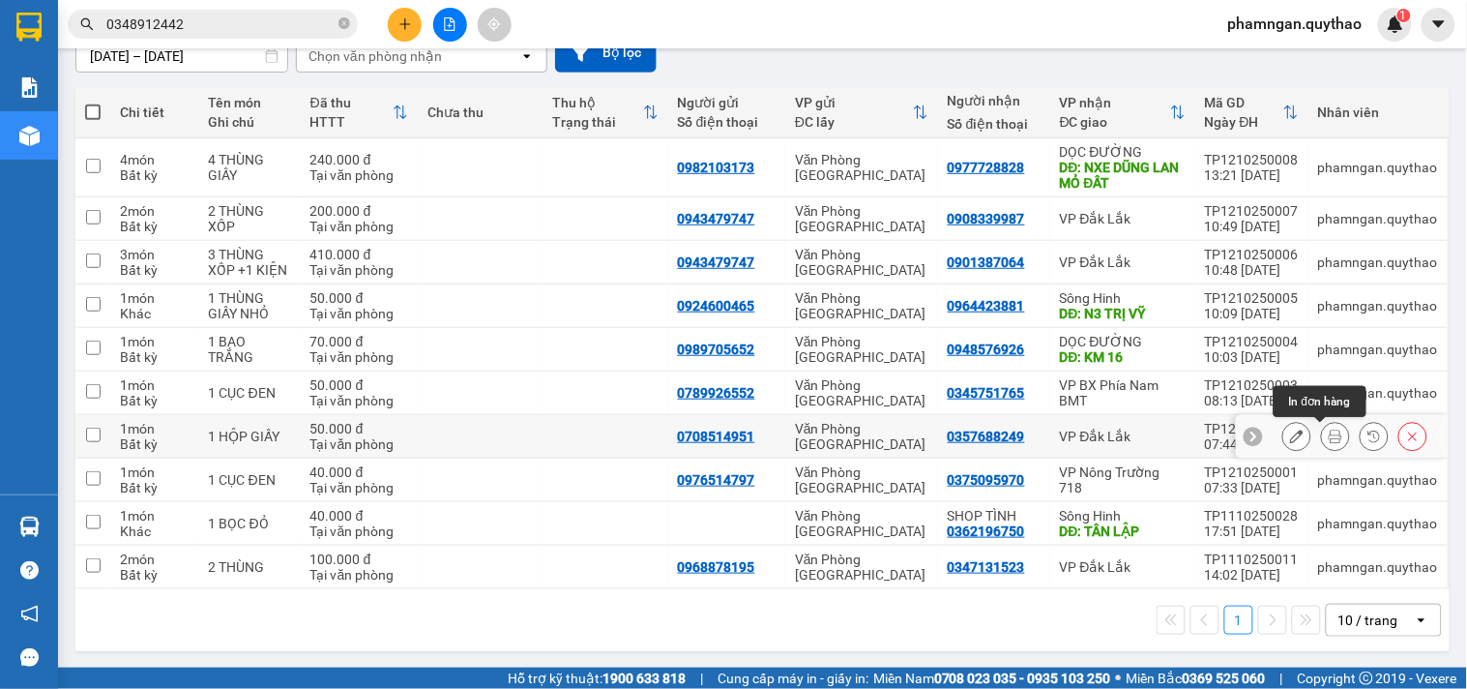
click at [1329, 438] on icon at bounding box center [1336, 436] width 14 height 14
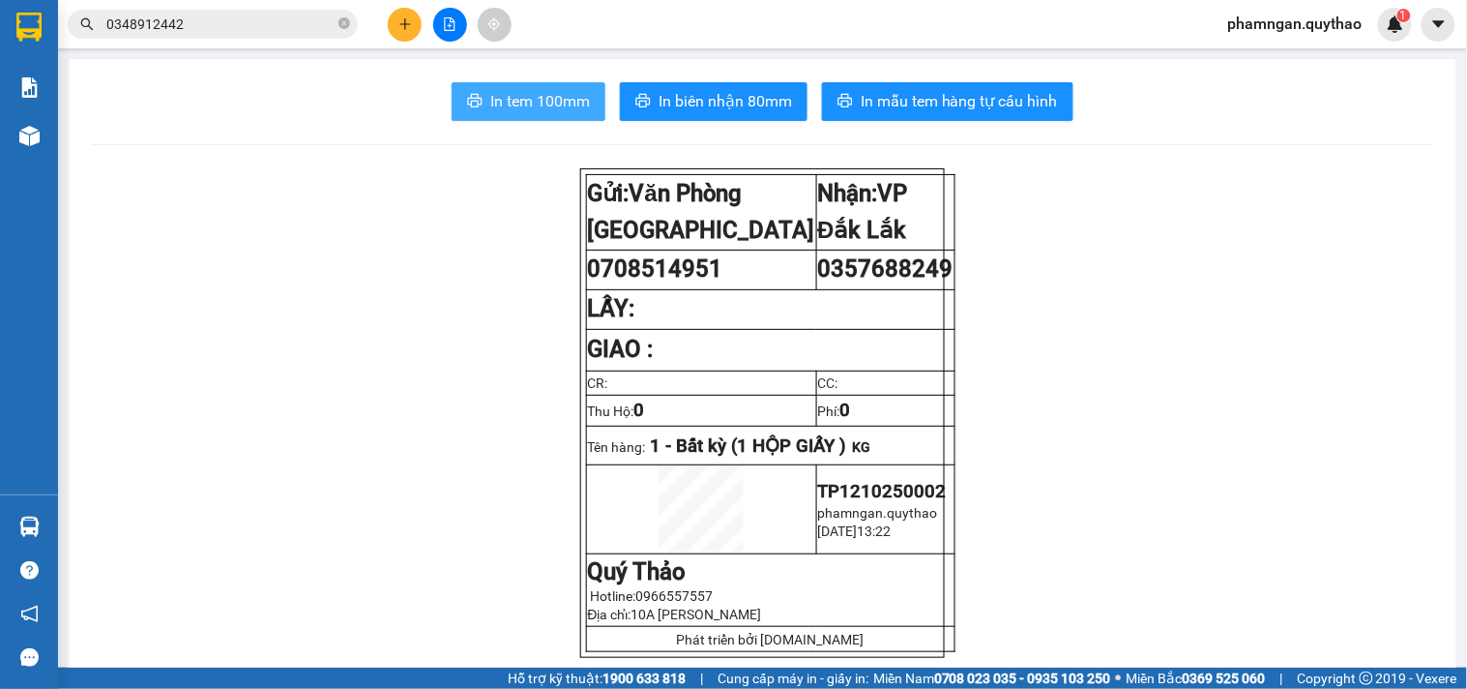
click at [587, 111] on button "In tem 100mm" at bounding box center [529, 101] width 154 height 39
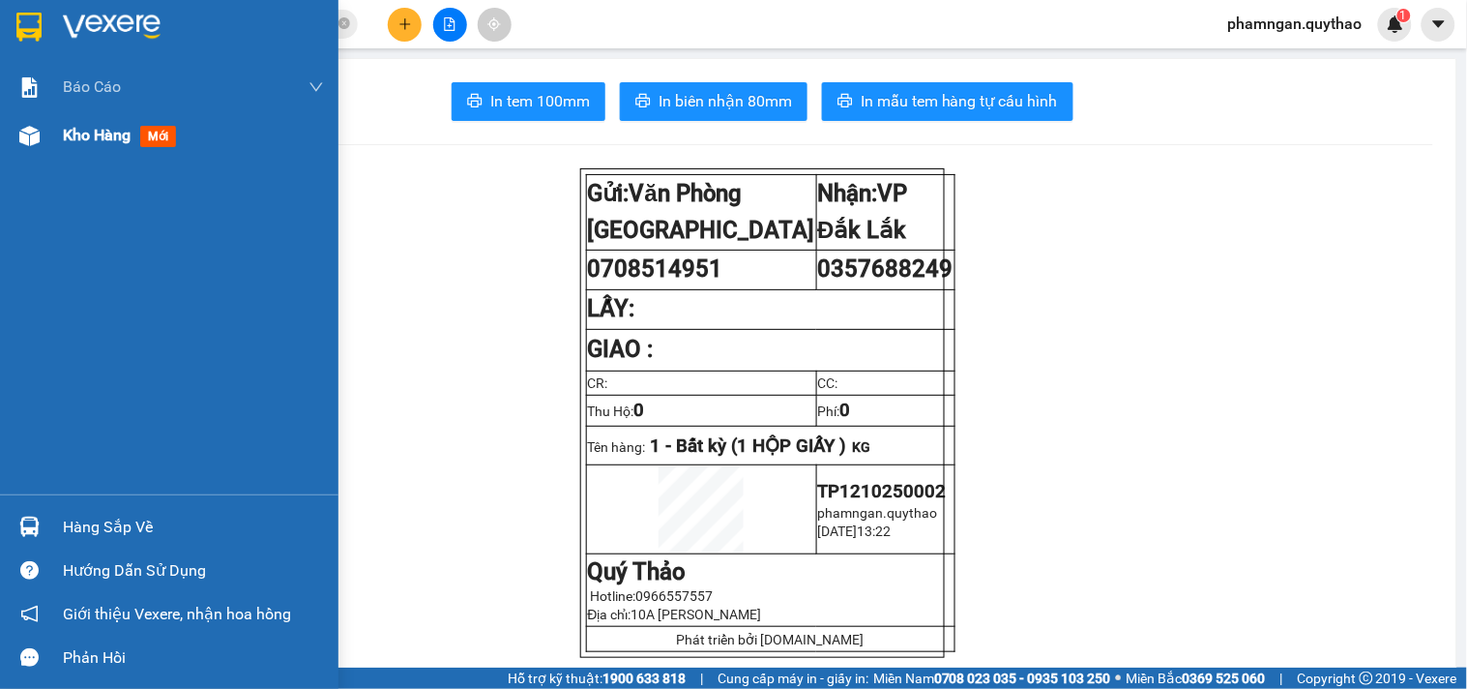
click at [108, 139] on span "Kho hàng" at bounding box center [97, 135] width 68 height 18
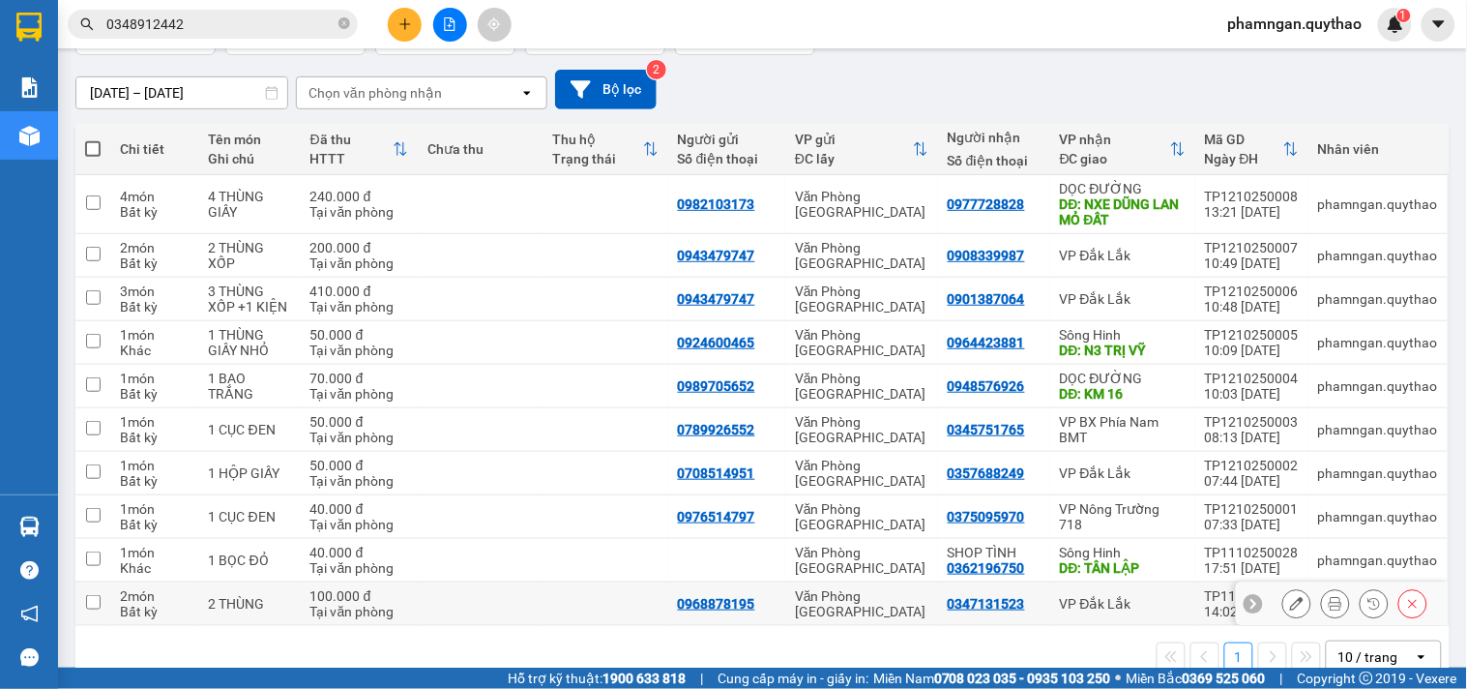
scroll to position [188, 0]
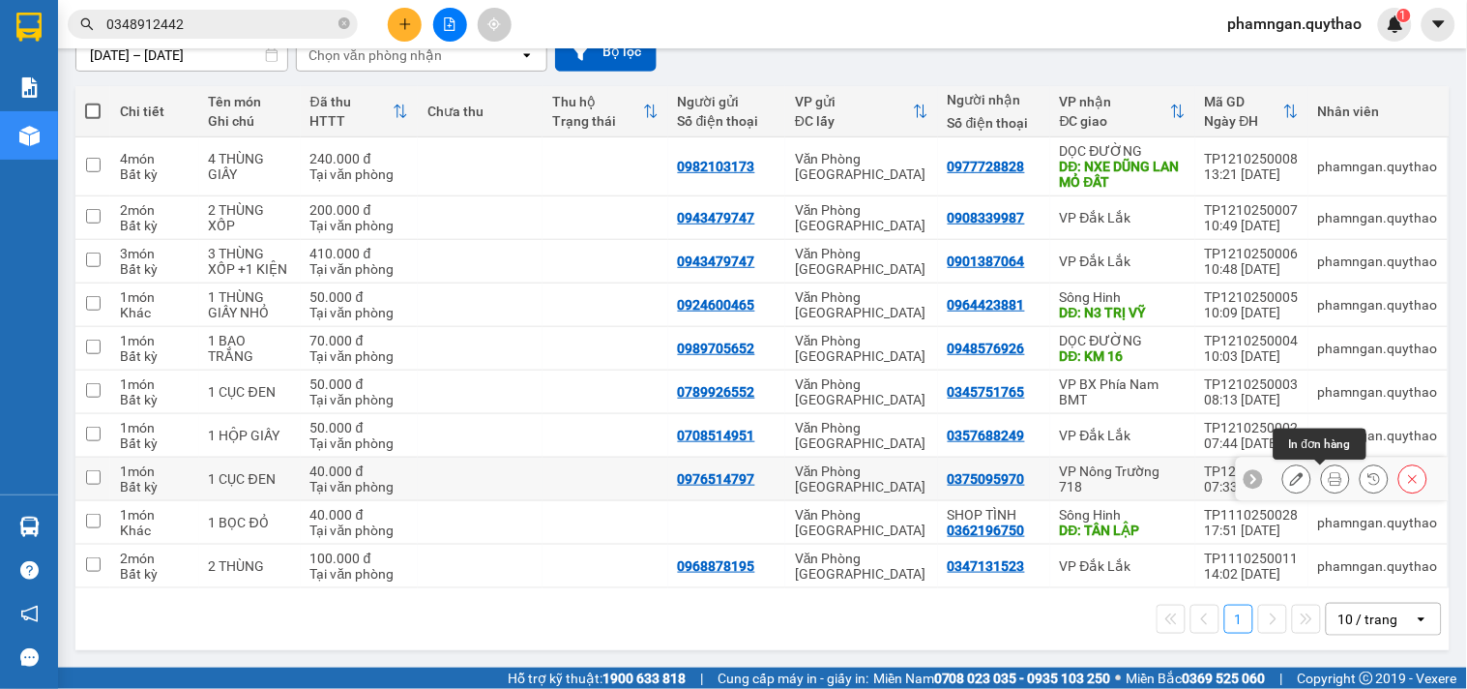
click at [1331, 481] on button at bounding box center [1335, 479] width 27 height 34
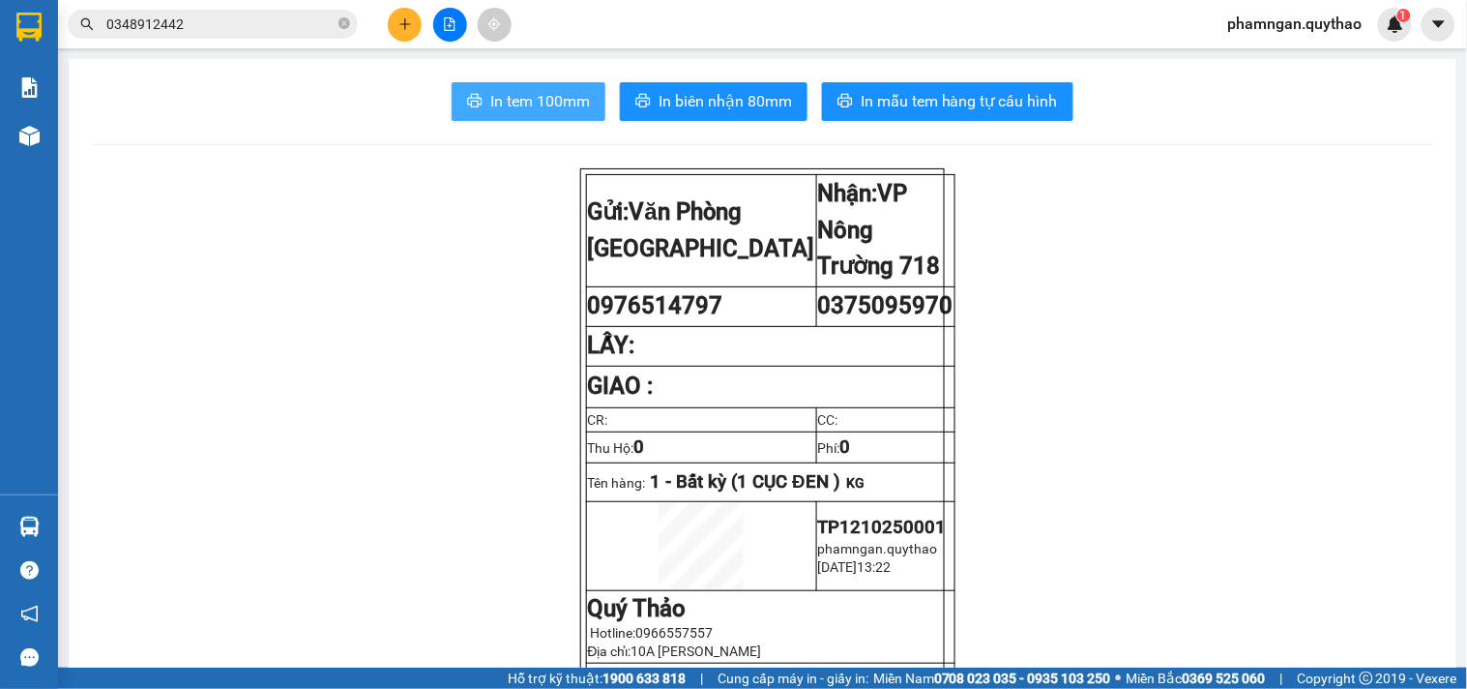
drag, startPoint x: 544, startPoint y: 111, endPoint x: 462, endPoint y: 153, distance: 91.3
click at [542, 113] on button "In tem 100mm" at bounding box center [529, 101] width 154 height 39
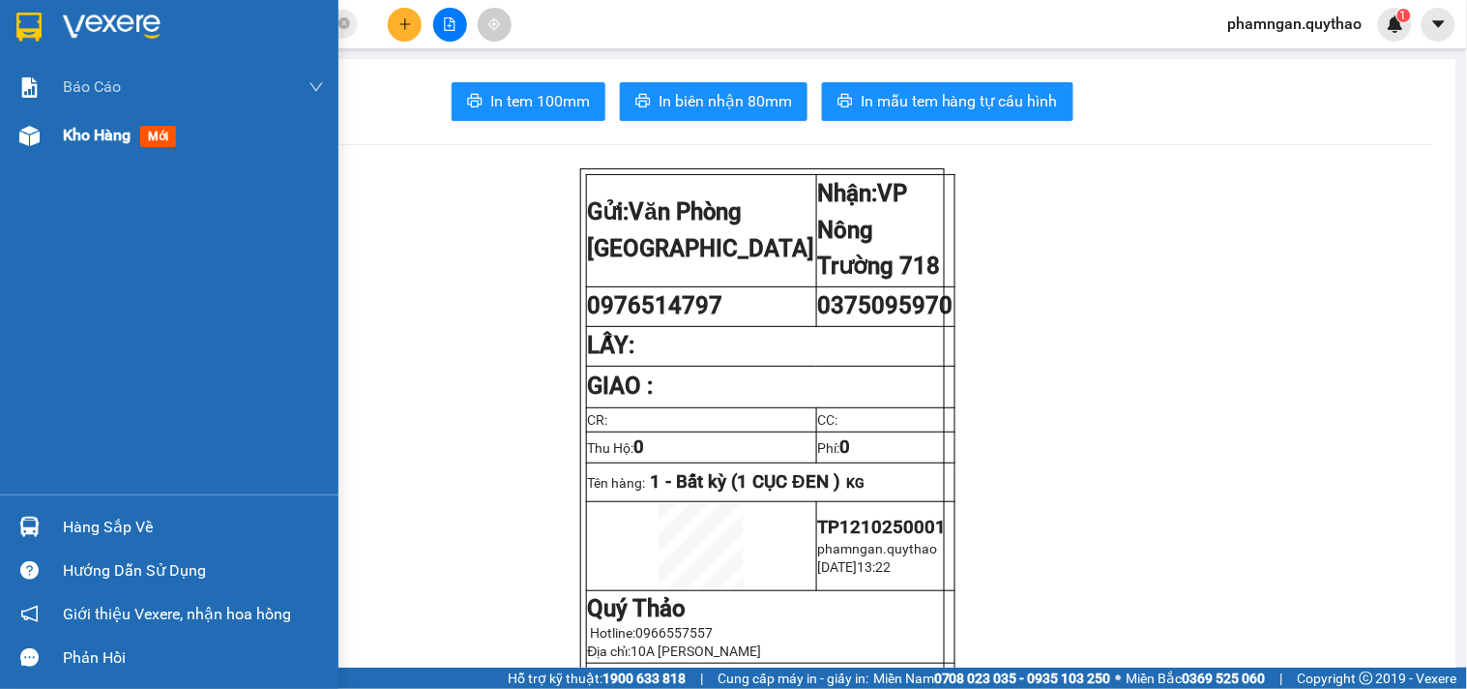
click at [84, 140] on span "Kho hàng" at bounding box center [97, 135] width 68 height 18
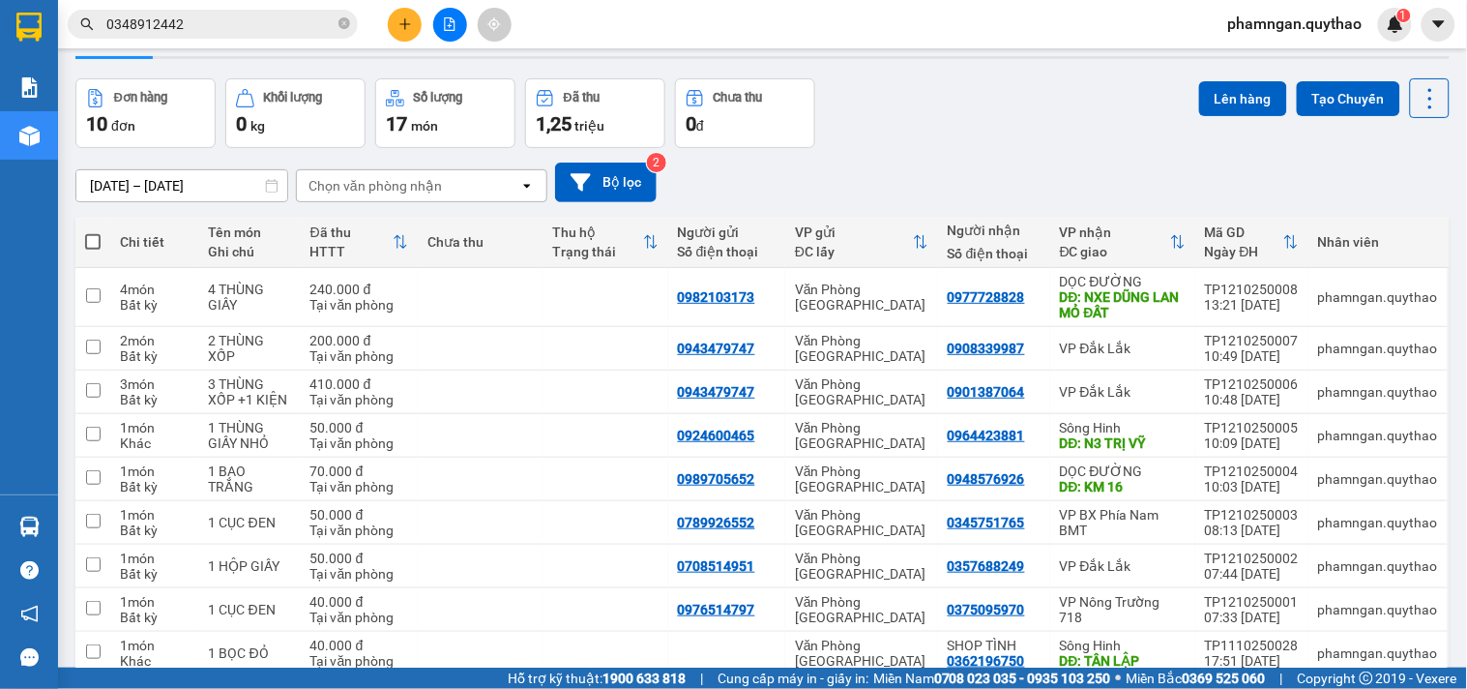
scroll to position [188, 0]
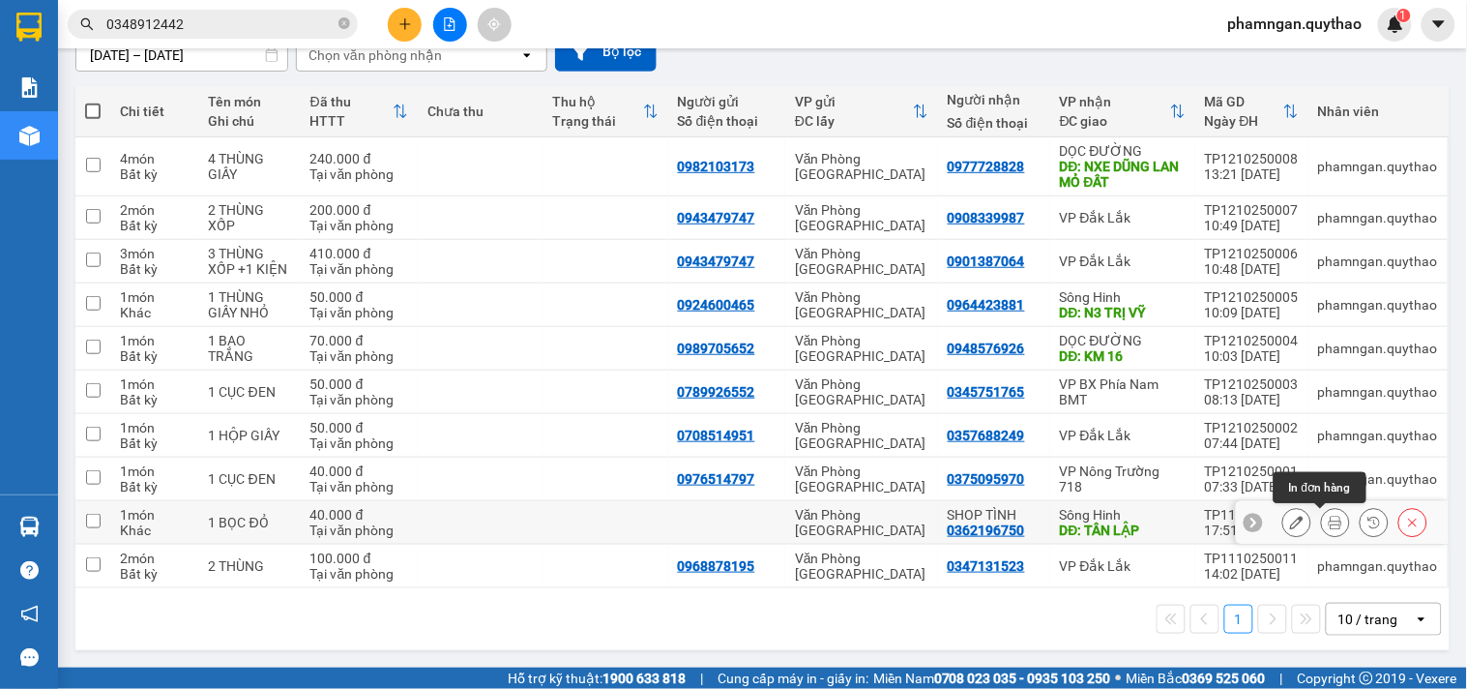
click at [1329, 524] on icon at bounding box center [1336, 522] width 14 height 14
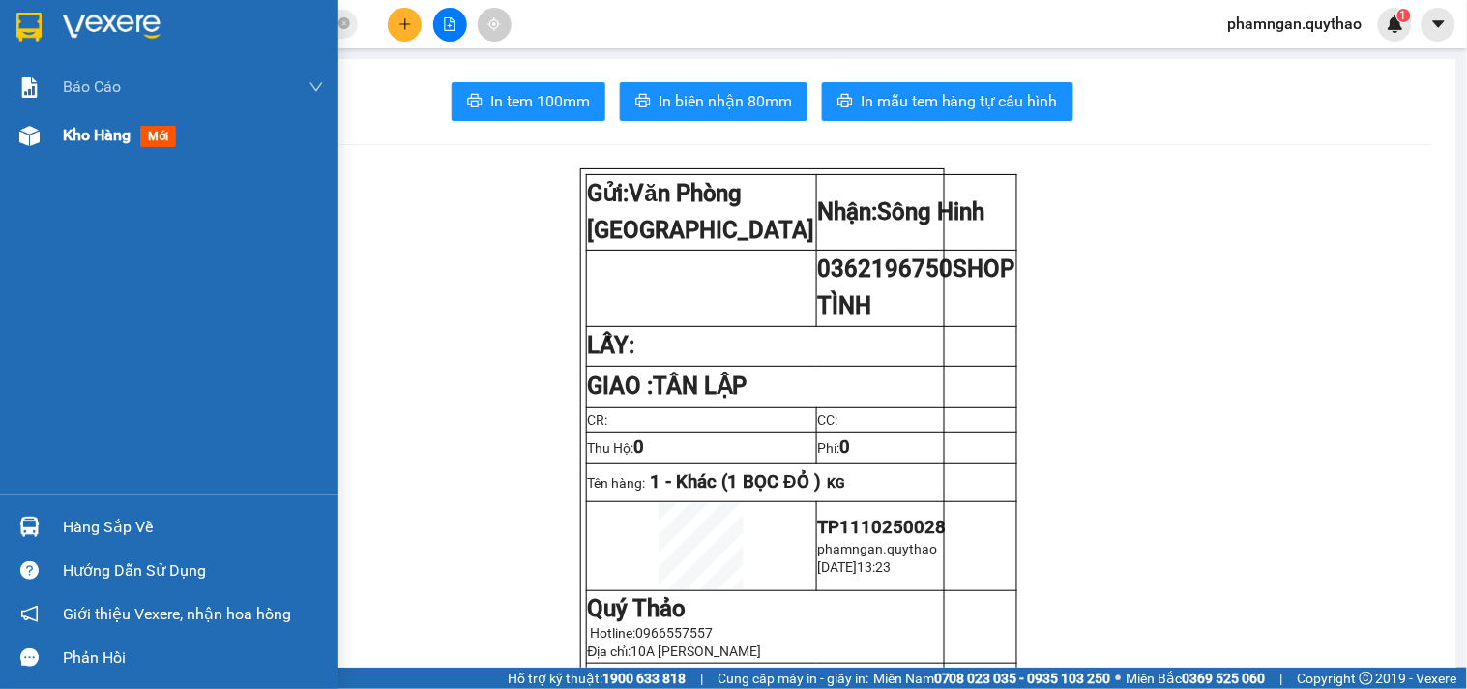
click at [44, 145] on div at bounding box center [30, 136] width 34 height 34
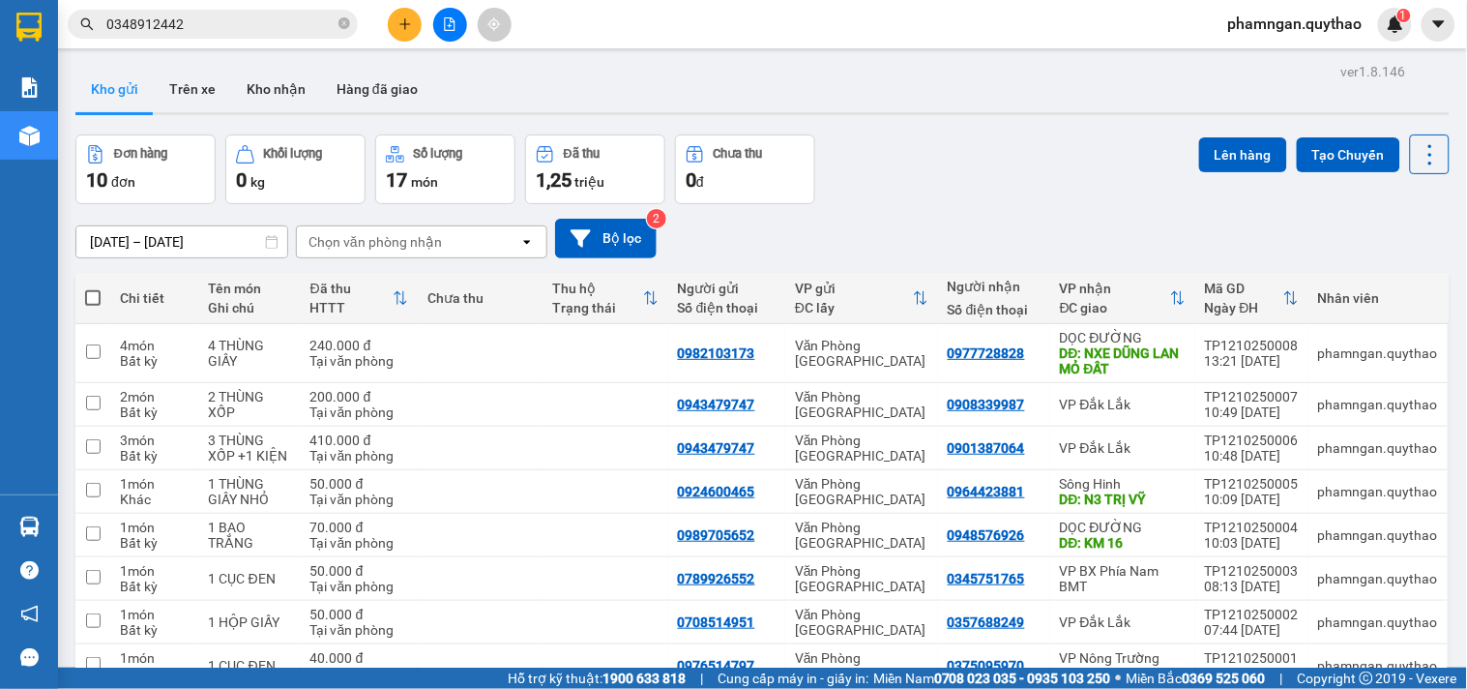
click at [406, 24] on icon "plus" at bounding box center [404, 23] width 11 height 1
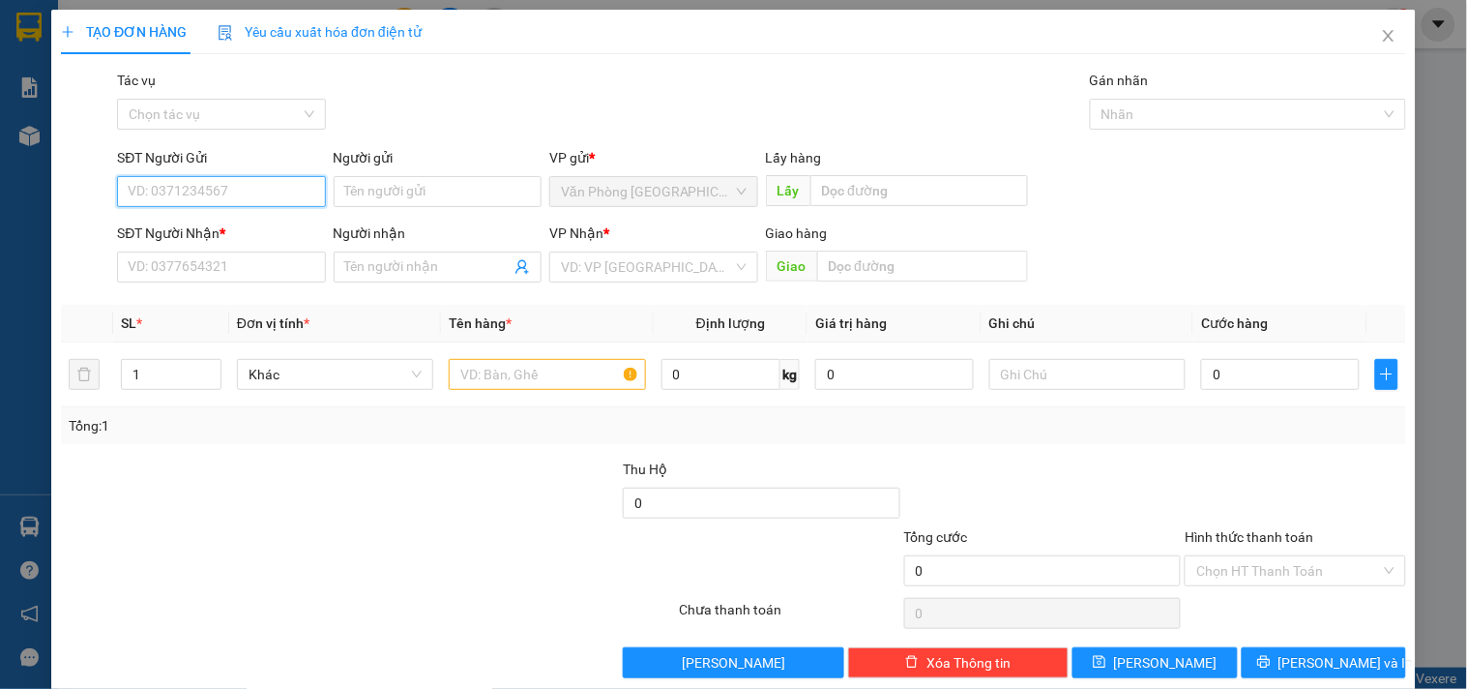
click at [196, 176] on input "SĐT Người Gửi" at bounding box center [221, 191] width 208 height 31
type input "0969676096"
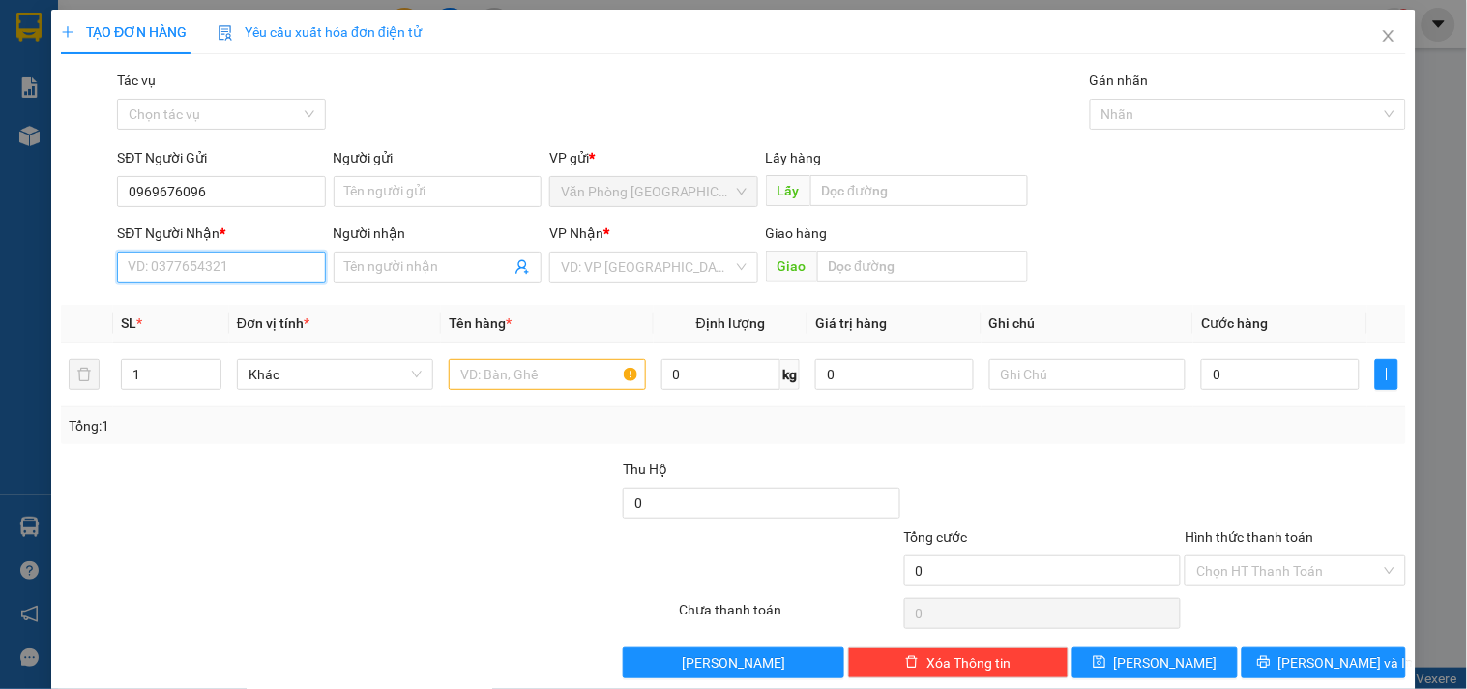
click at [229, 266] on input "SĐT Người Nhận *" at bounding box center [221, 266] width 208 height 31
click at [172, 303] on div "0972378553" at bounding box center [219, 305] width 183 height 21
type input "0972378553"
click at [555, 363] on input "text" at bounding box center [547, 374] width 196 height 31
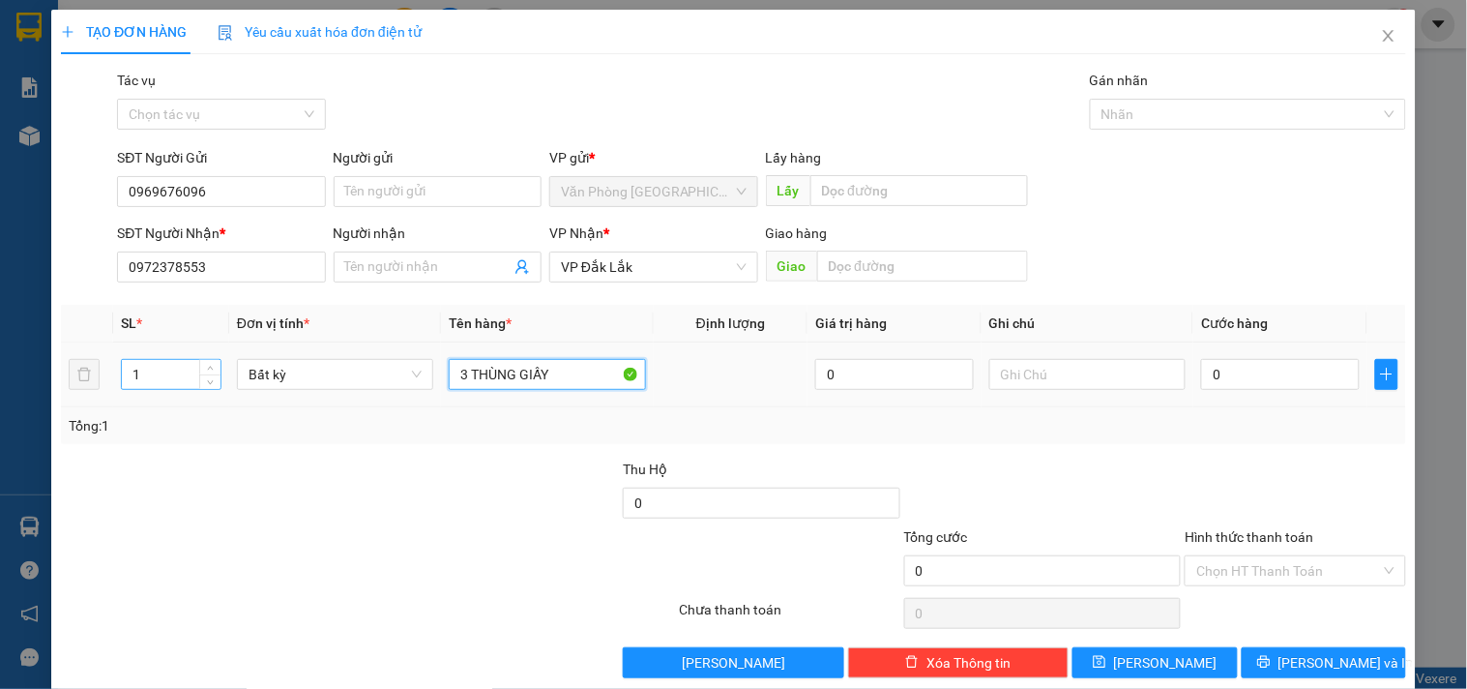
type input "3 THÙNG GIẤY"
click at [159, 384] on input "1" at bounding box center [171, 374] width 99 height 29
type input "3"
click at [1241, 375] on input "0" at bounding box center [1280, 374] width 159 height 31
type input "2"
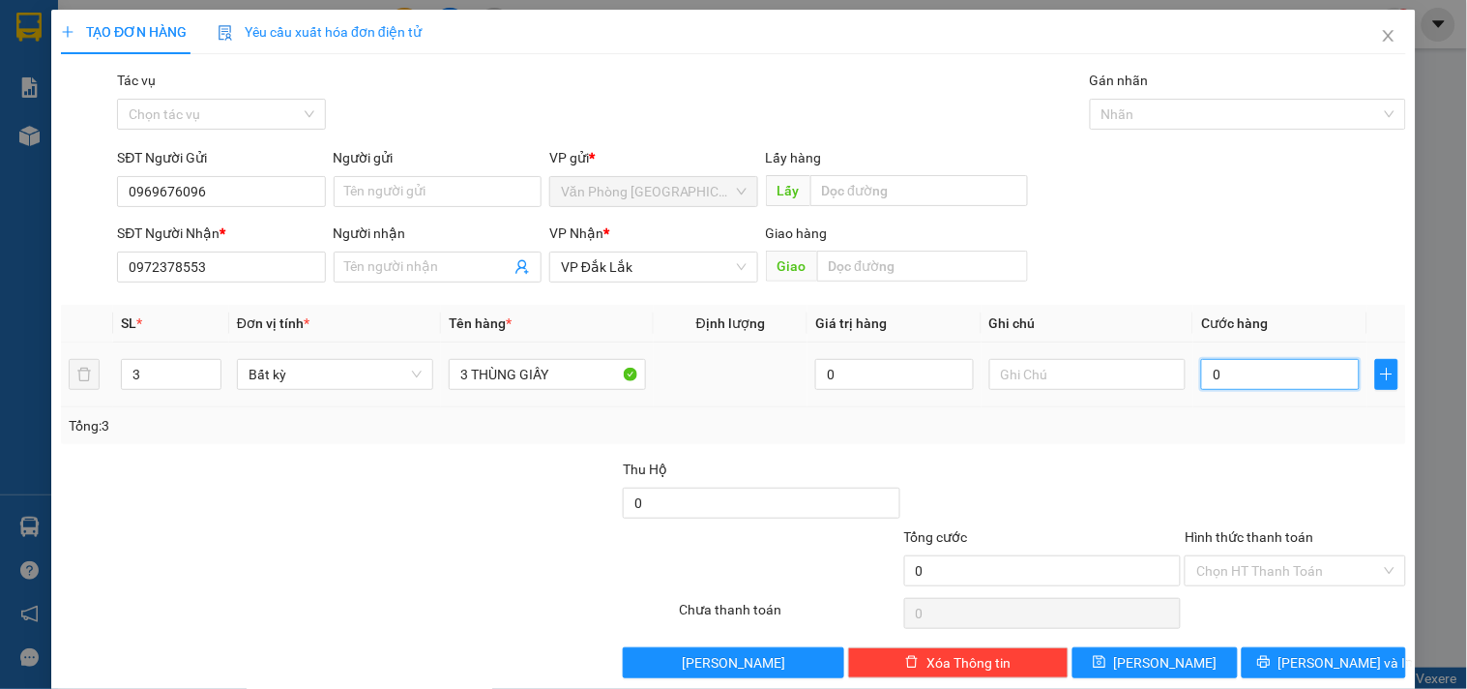
type input "2"
type input "20"
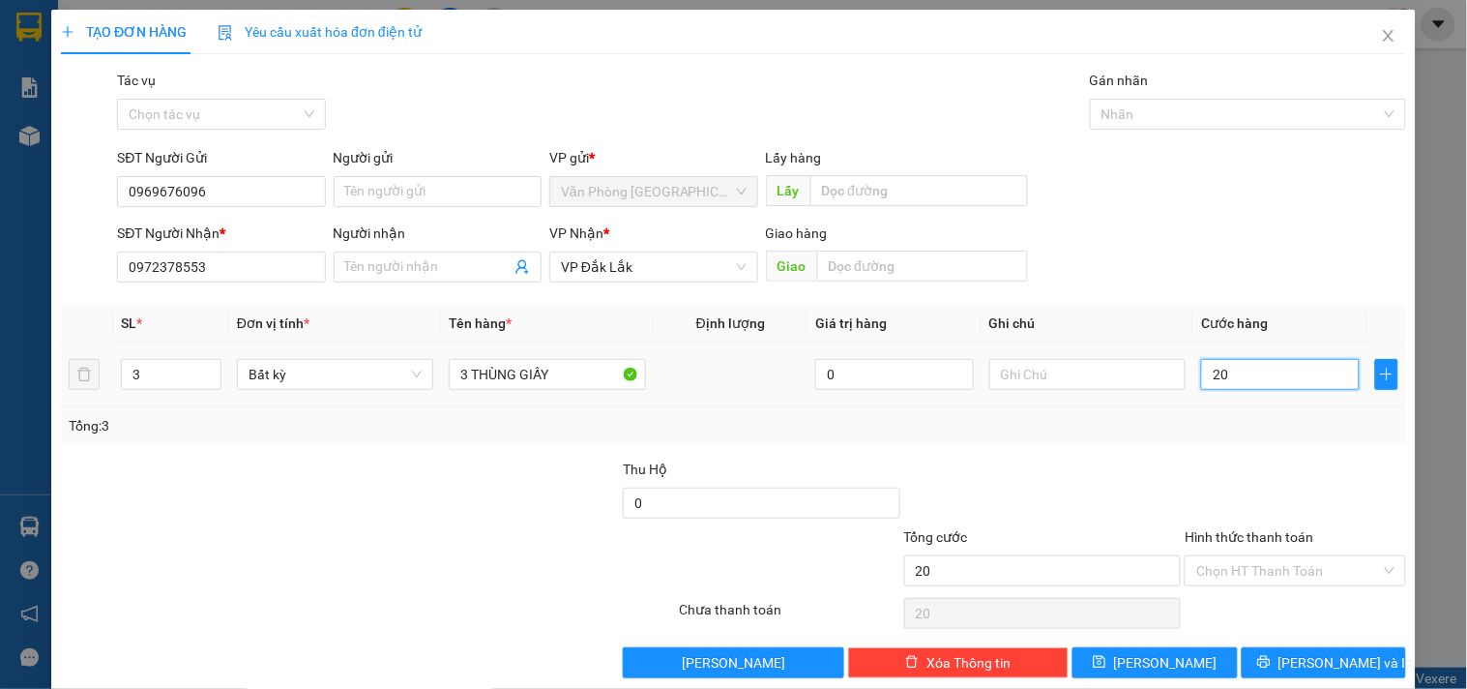
type input "200"
type input "2.000"
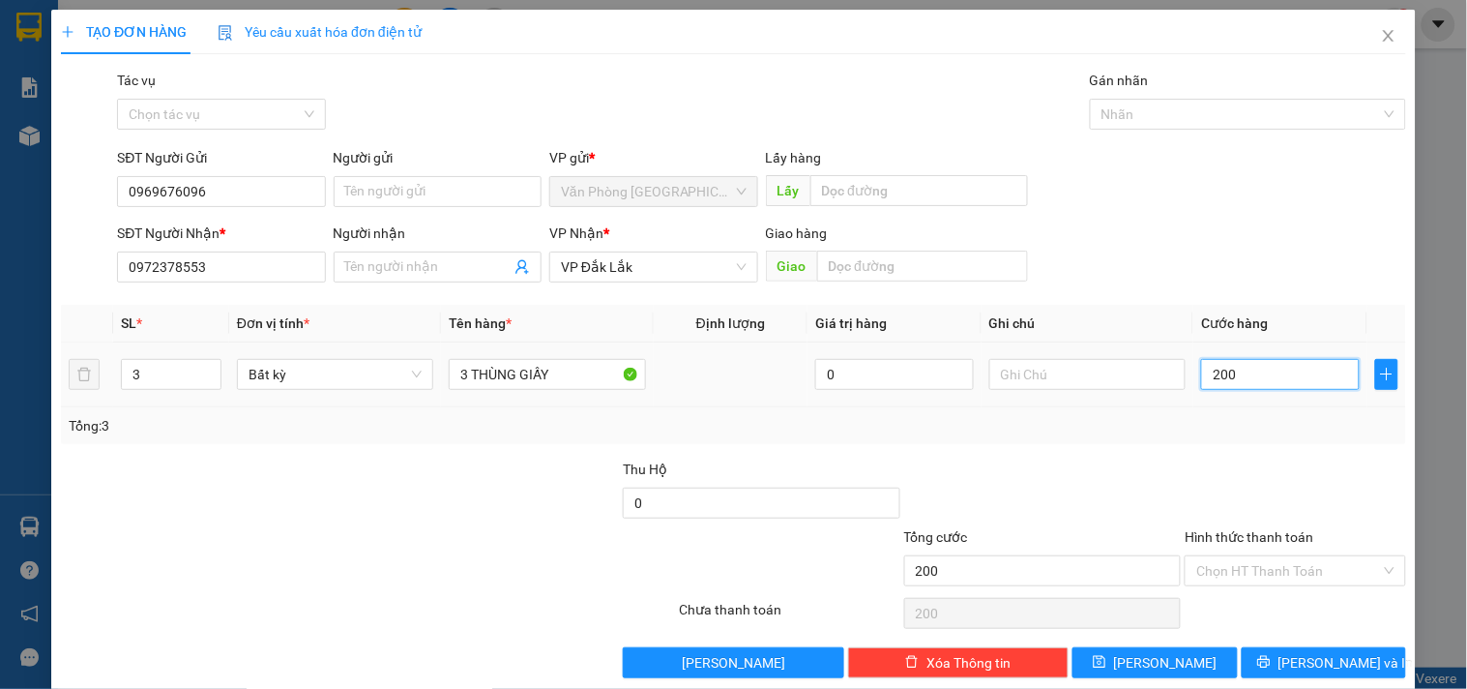
type input "2.000"
type input "20.000"
type input "200.000"
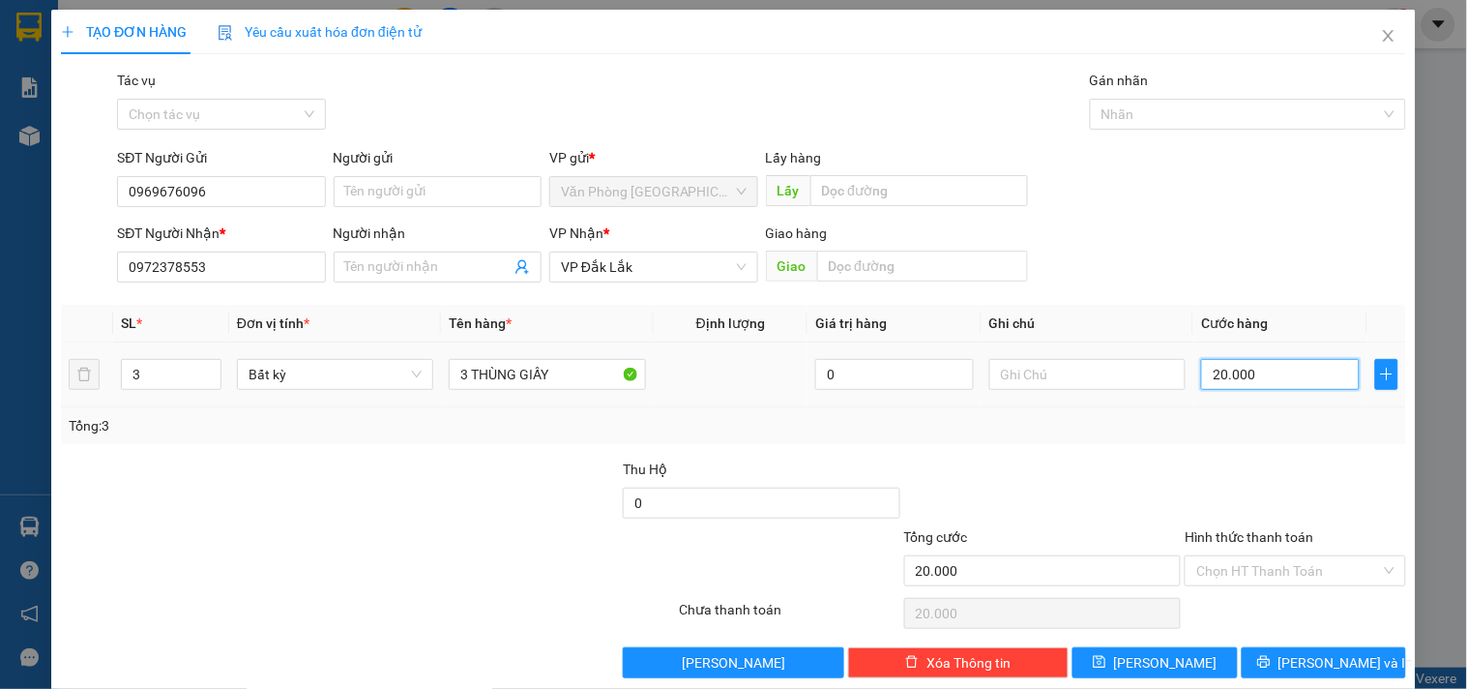
type input "200.000"
click at [1287, 564] on input "Hình thức thanh toán" at bounding box center [1288, 570] width 184 height 29
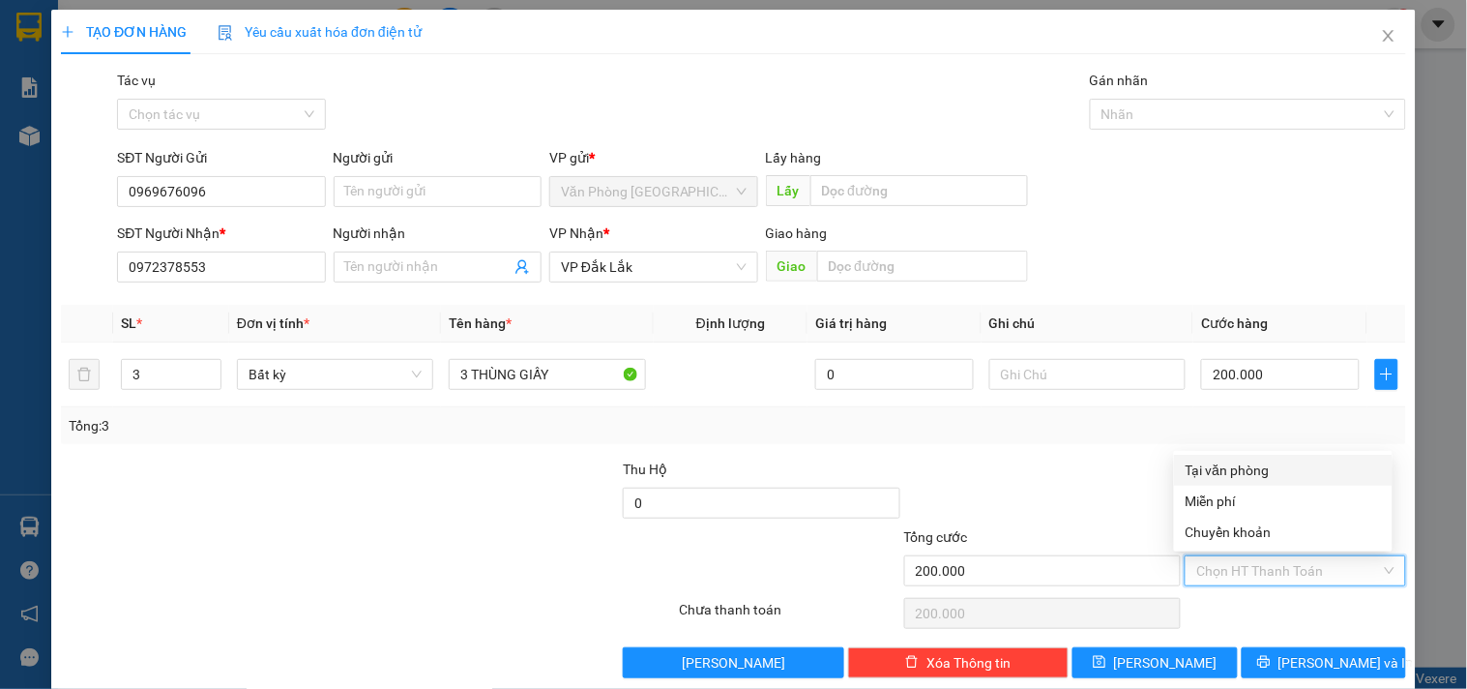
click at [1265, 468] on div "Tại văn phòng" at bounding box center [1283, 469] width 195 height 21
type input "0"
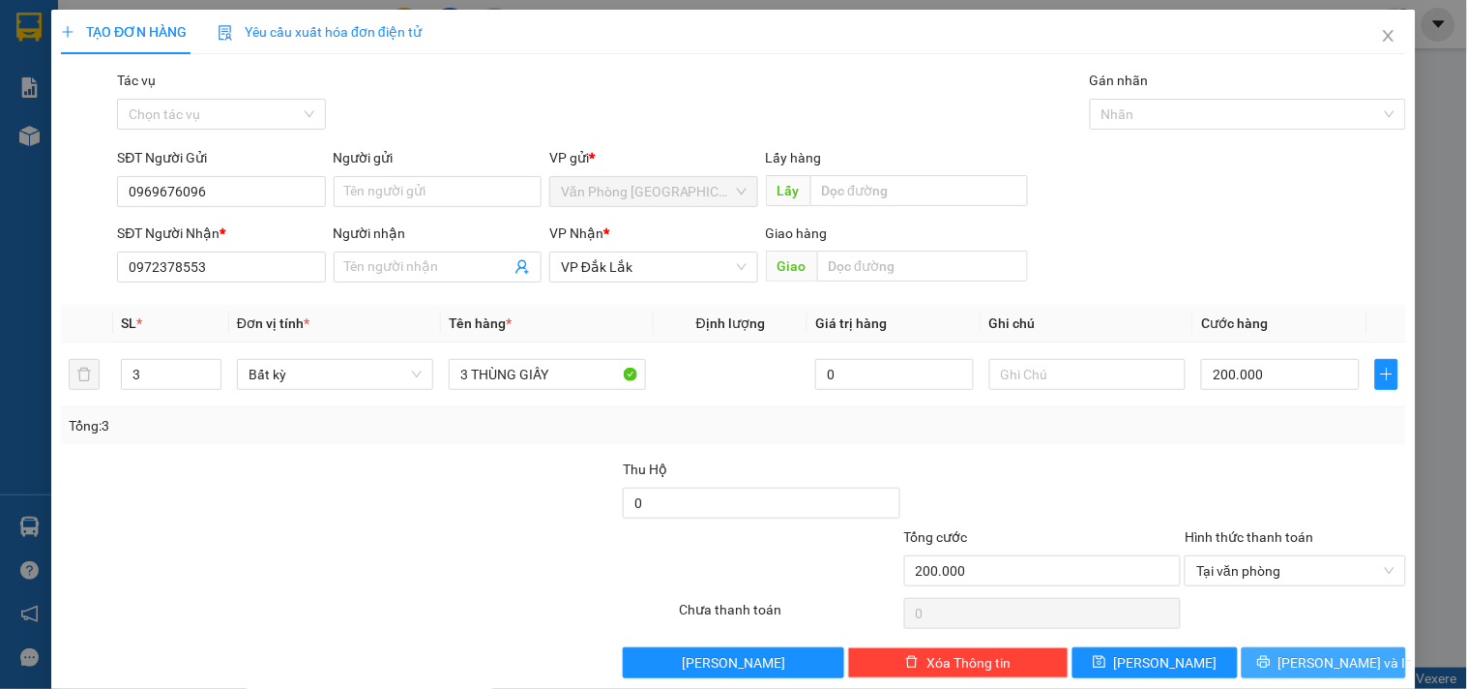
click at [1273, 672] on button "[PERSON_NAME] và In" at bounding box center [1324, 662] width 164 height 31
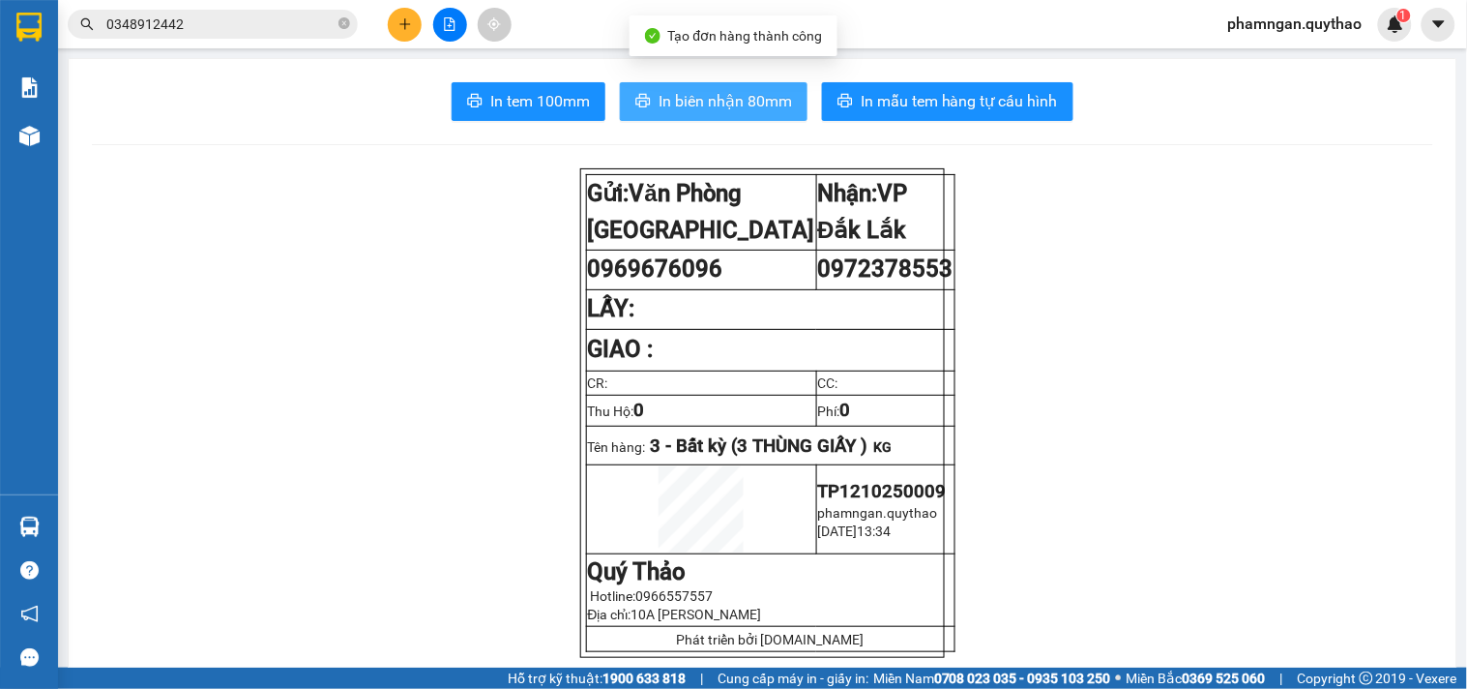
click at [742, 103] on span "In biên nhận 80mm" at bounding box center [725, 101] width 133 height 24
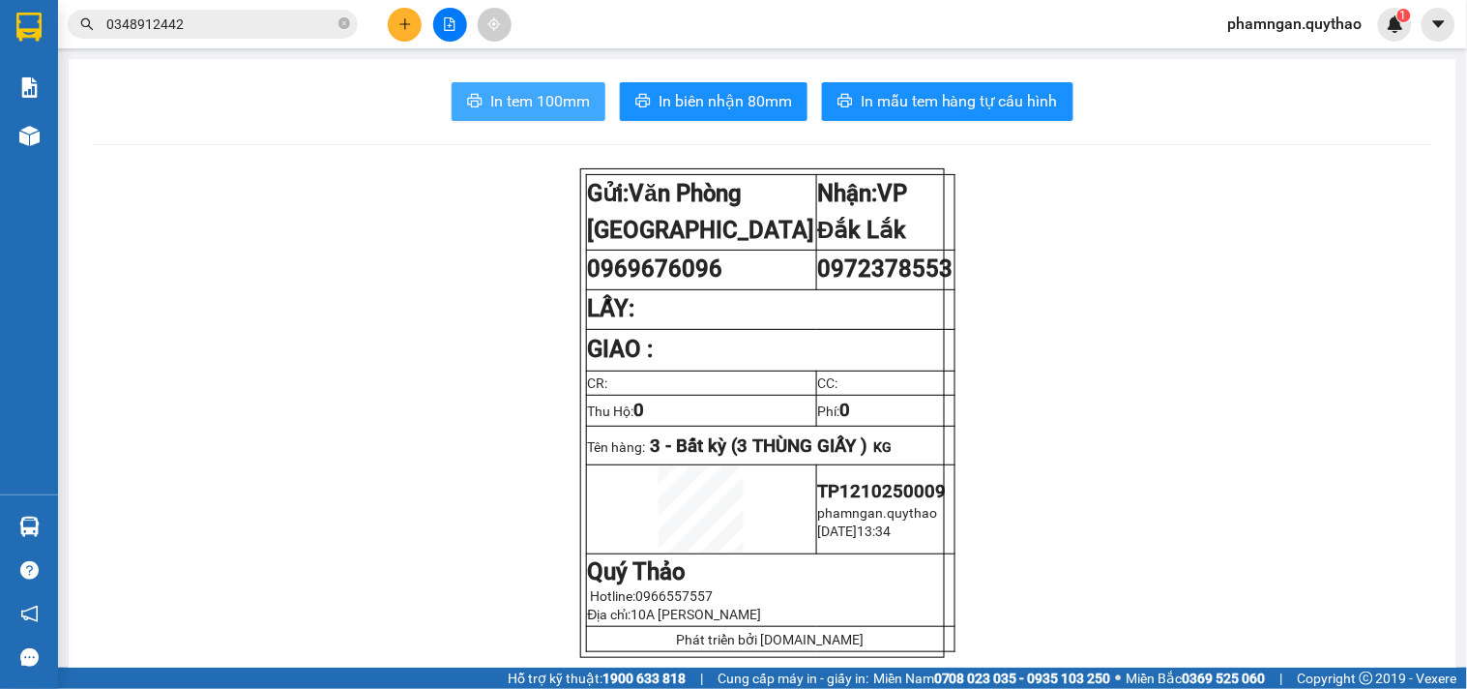
click at [517, 95] on span "In tem 100mm" at bounding box center [540, 101] width 100 height 24
